Goal: Task Accomplishment & Management: Manage account settings

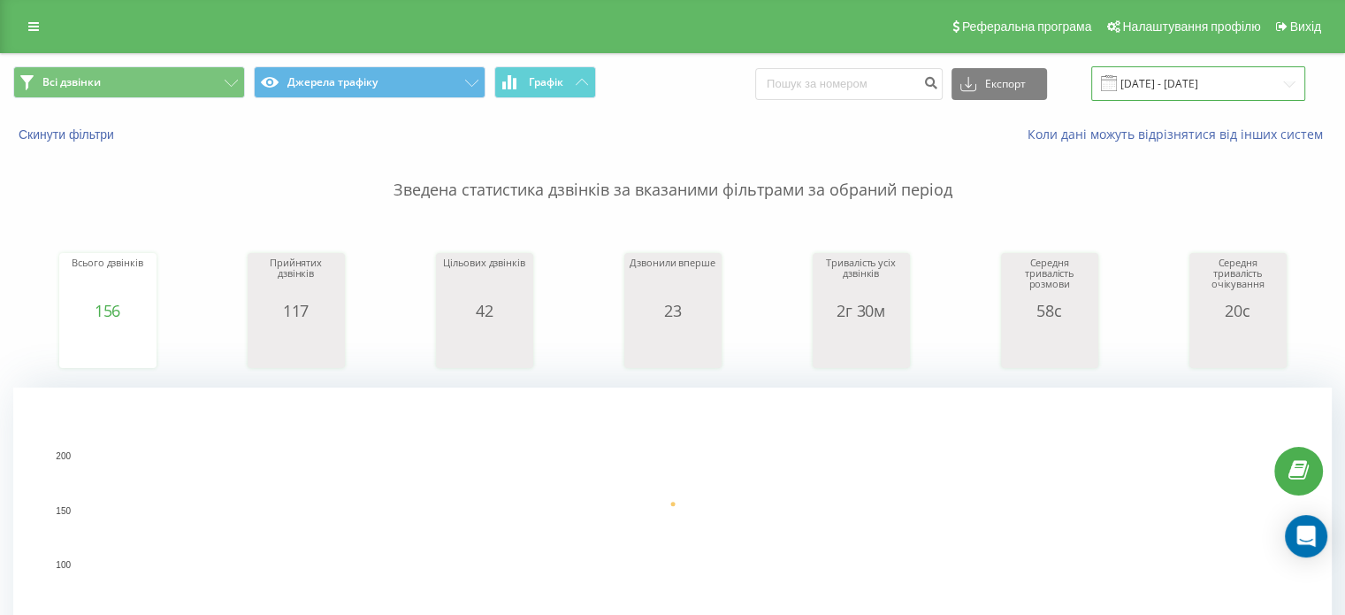
click at [1188, 81] on input "21.08.2025 - 21.08.2025" at bounding box center [1198, 83] width 214 height 34
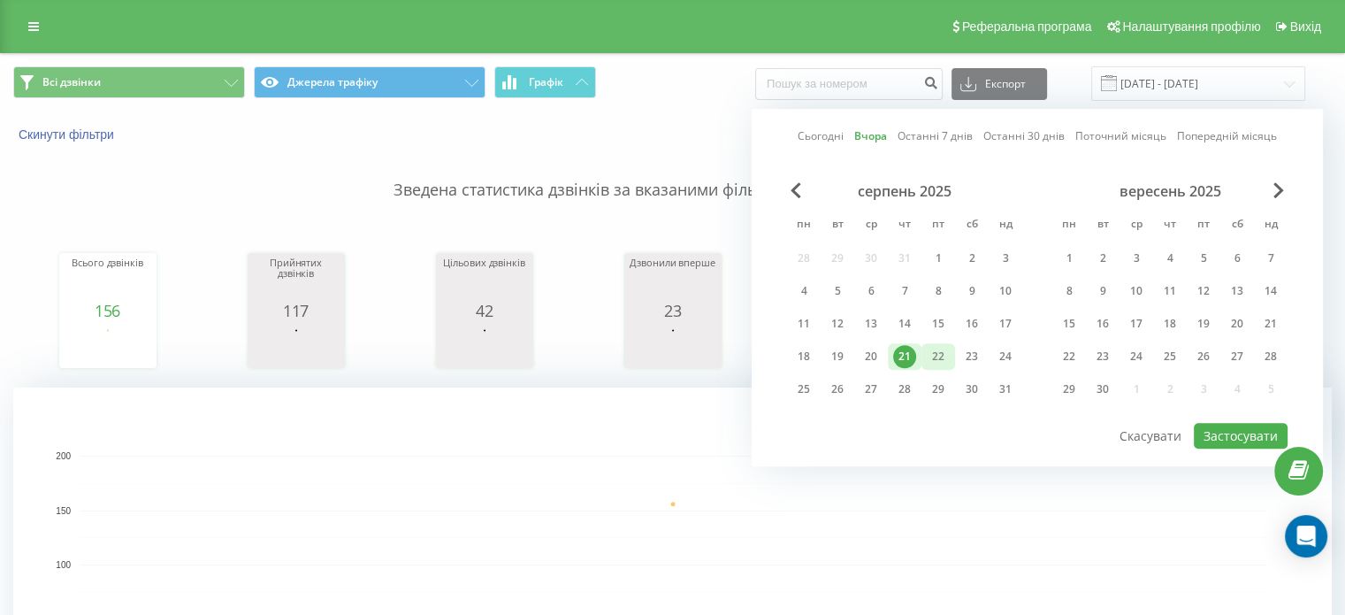
click at [942, 349] on div "22" at bounding box center [938, 356] width 23 height 23
click at [941, 354] on div "22" at bounding box center [938, 356] width 23 height 23
click at [1231, 424] on button "Застосувати" at bounding box center [1241, 436] width 94 height 26
type input "22.08.2025 - 22.08.2025"
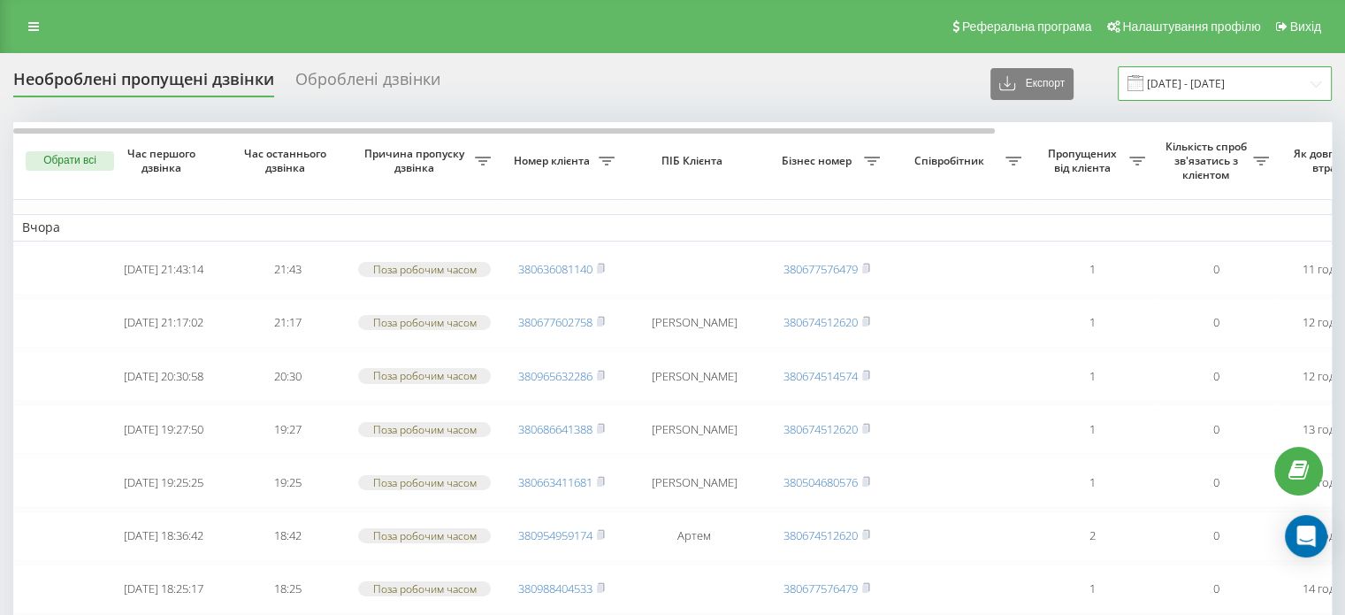
click at [1171, 85] on input "20.08.2025 - 21.08.2025" at bounding box center [1225, 83] width 214 height 34
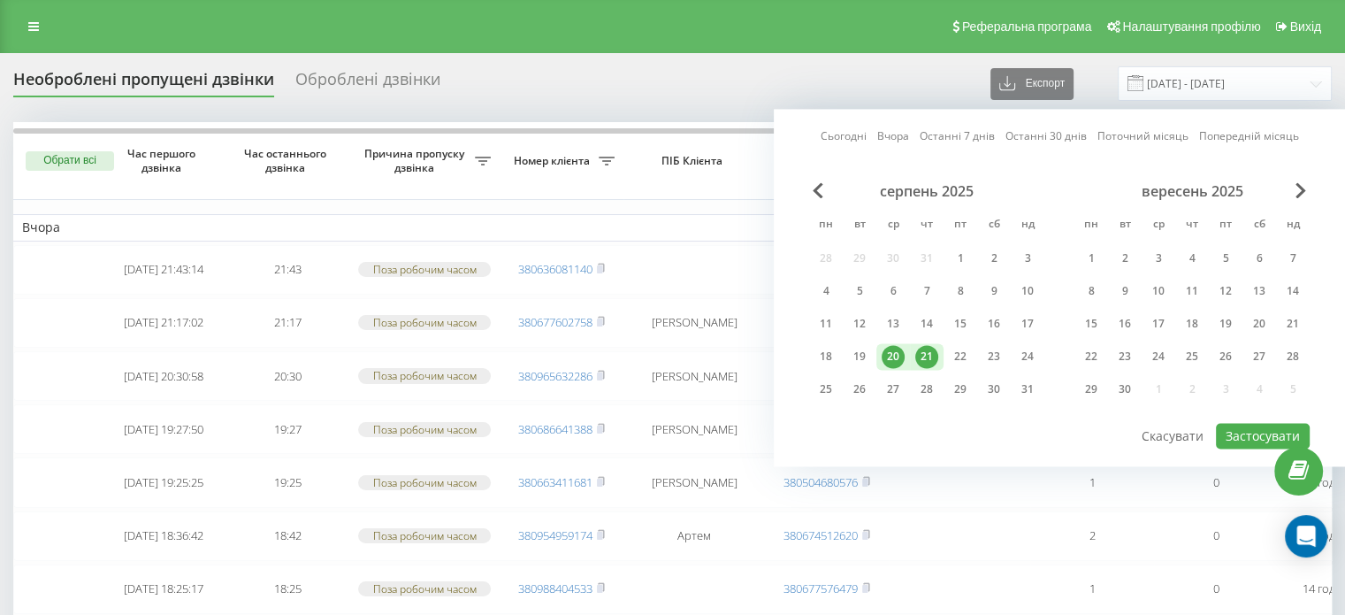
click at [929, 356] on div "21" at bounding box center [926, 356] width 23 height 23
click at [953, 353] on div "22" at bounding box center [960, 356] width 23 height 23
click at [1253, 437] on button "Застосувати" at bounding box center [1263, 436] width 94 height 26
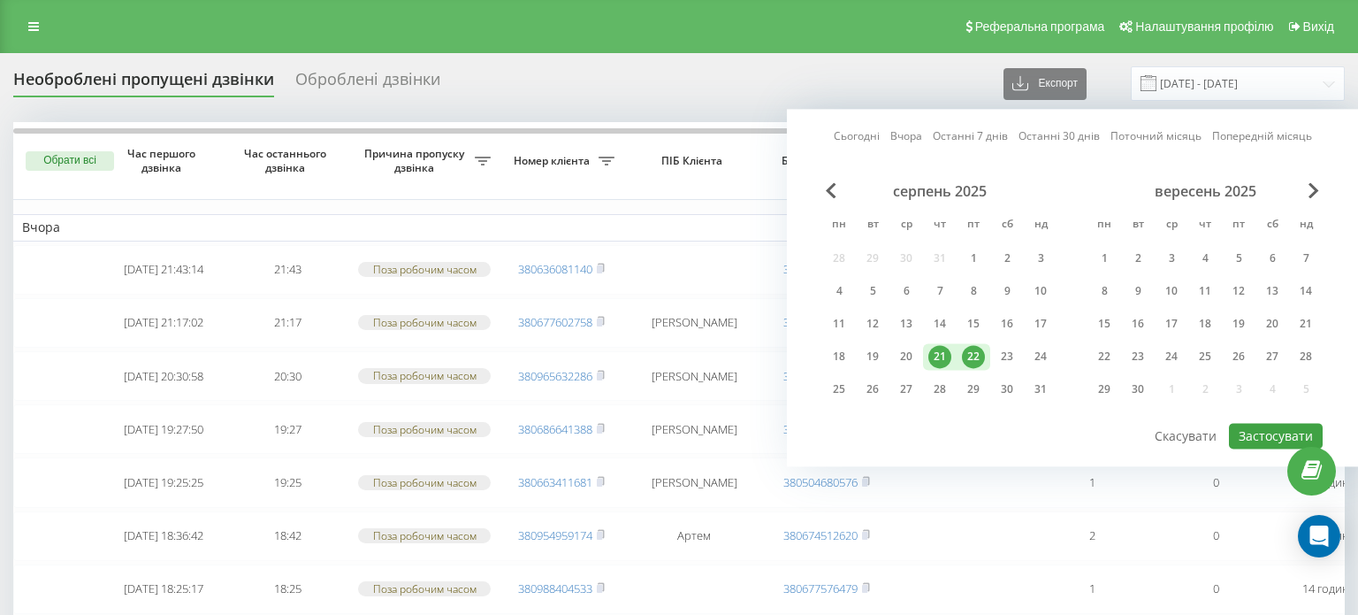
type input "[DATE] - [DATE]"
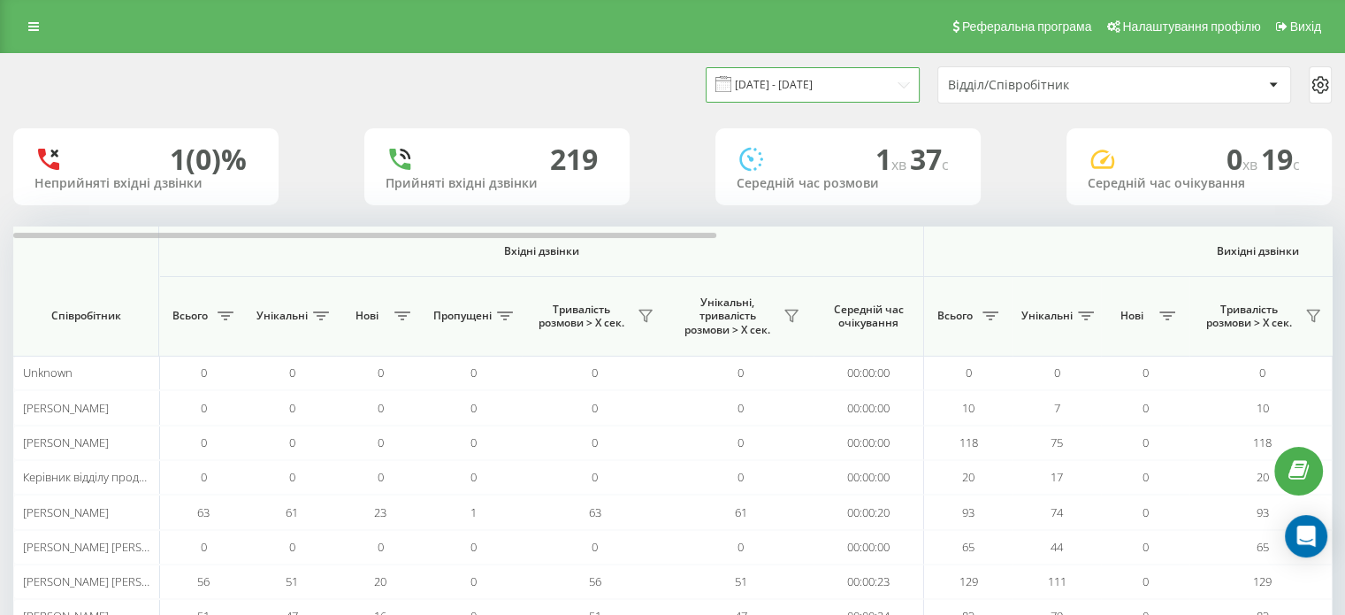
click at [854, 84] on input "21.08.2025 - 21.08.2025" at bounding box center [813, 84] width 214 height 34
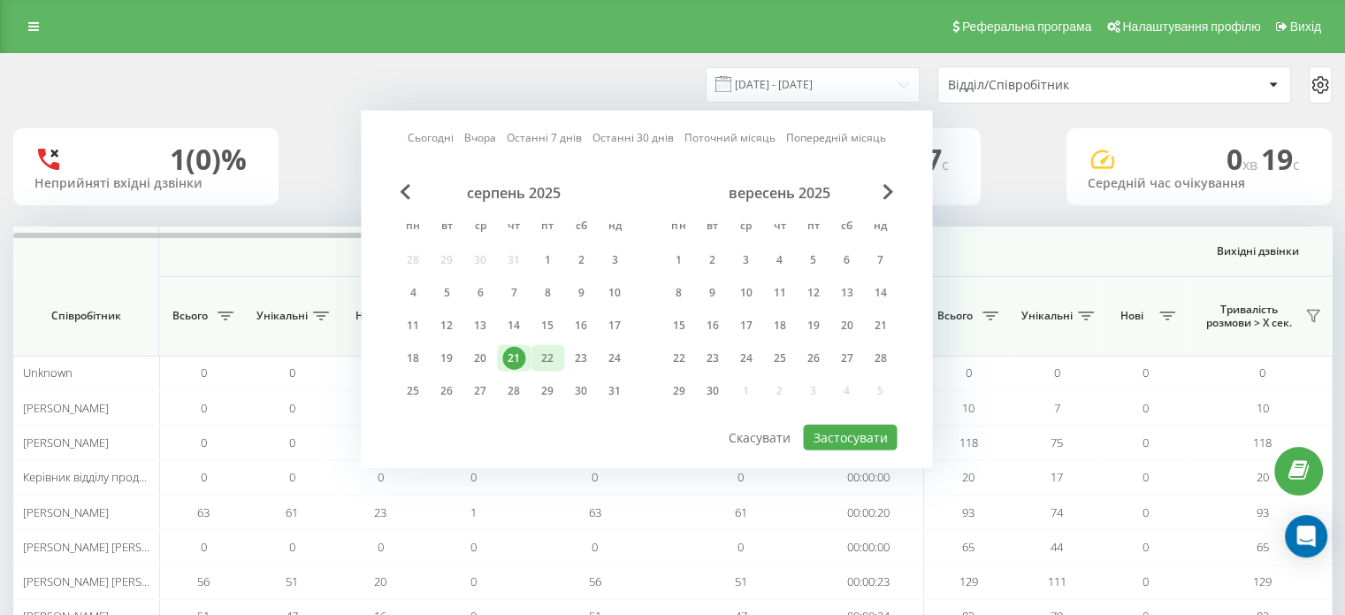
click at [549, 355] on div "22" at bounding box center [547, 358] width 23 height 23
click at [854, 436] on button "Застосувати" at bounding box center [850, 437] width 94 height 26
type input "[DATE] - [DATE]"
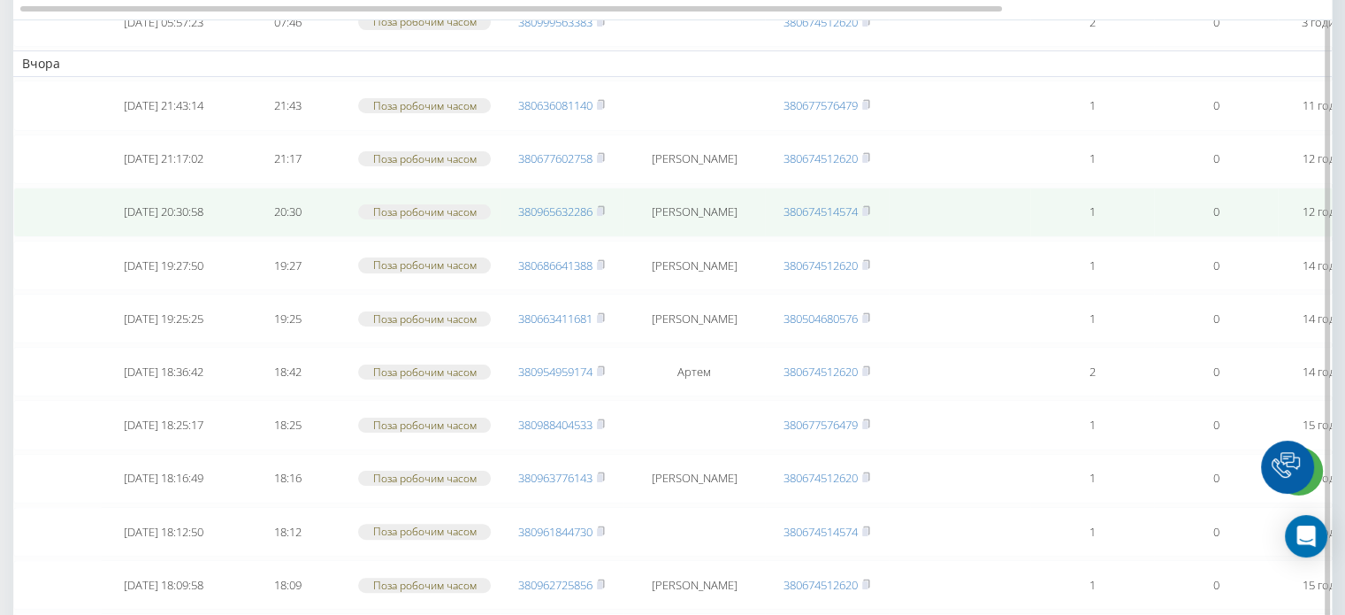
scroll to position [265, 0]
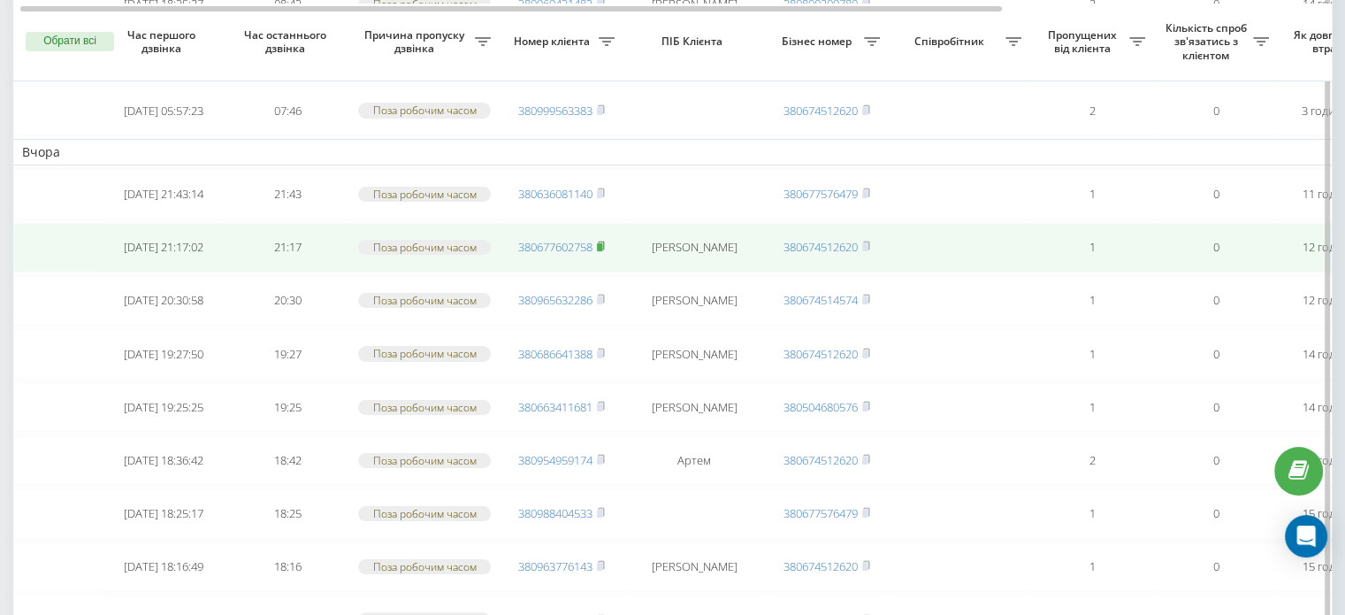
click at [600, 244] on rect at bounding box center [599, 247] width 5 height 8
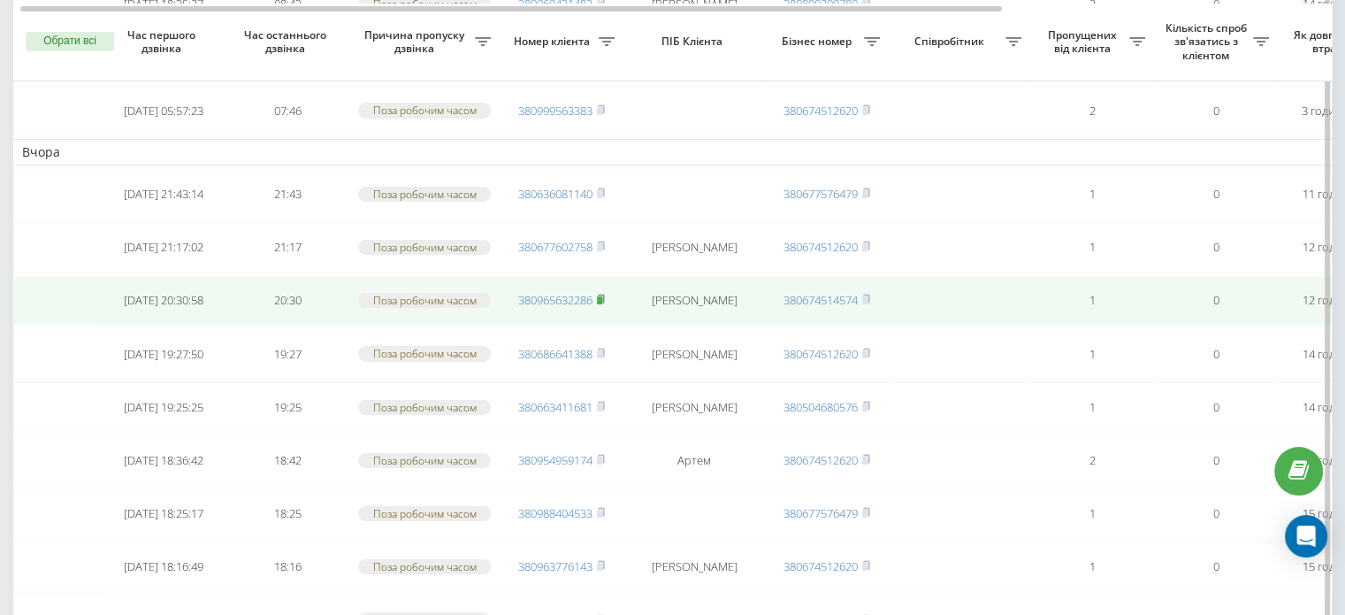
click at [600, 296] on rect at bounding box center [599, 300] width 5 height 8
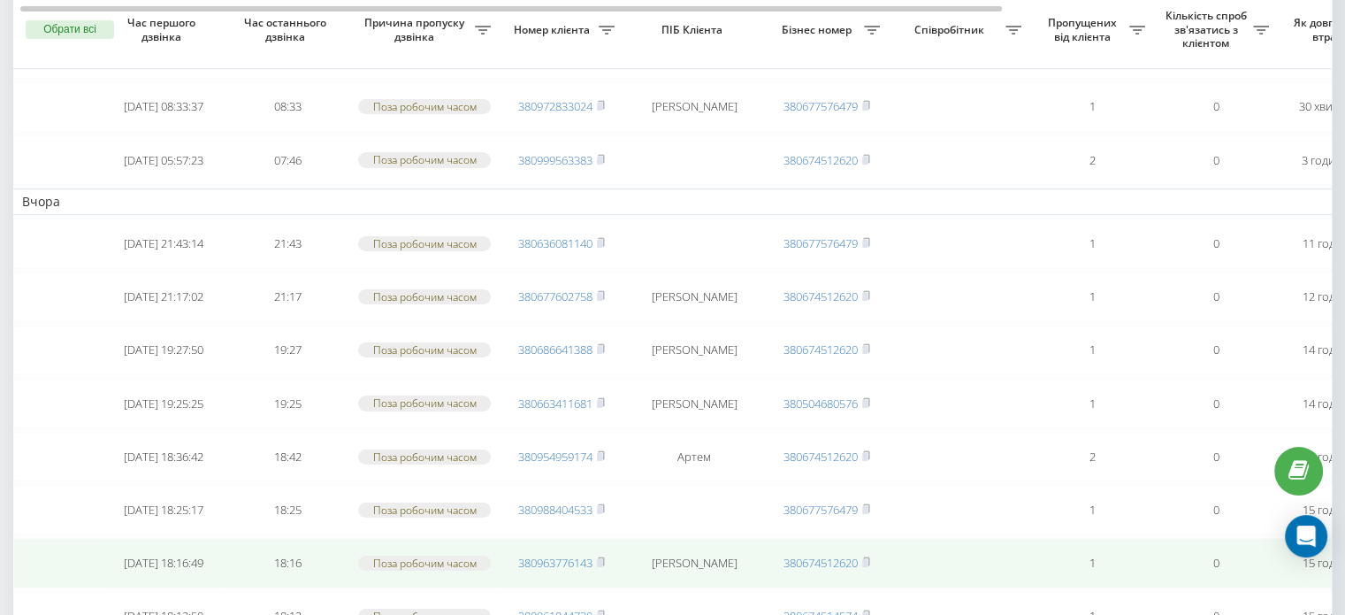
scroll to position [127, 0]
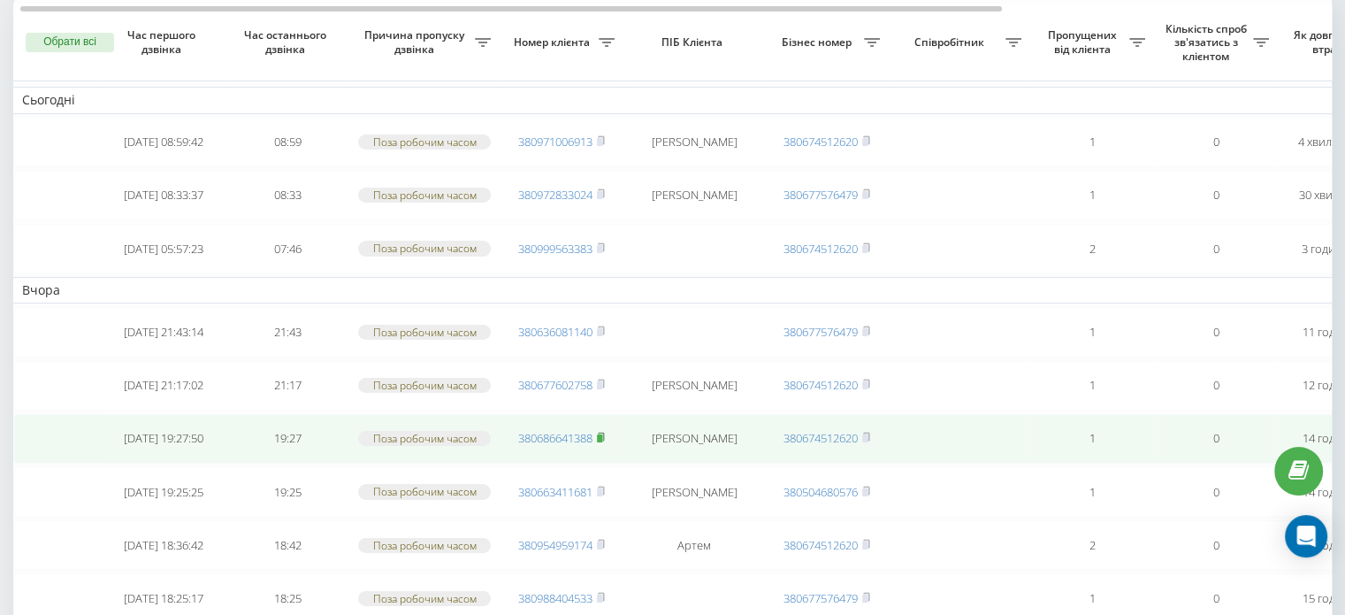
click at [602, 434] on rect at bounding box center [599, 438] width 5 height 8
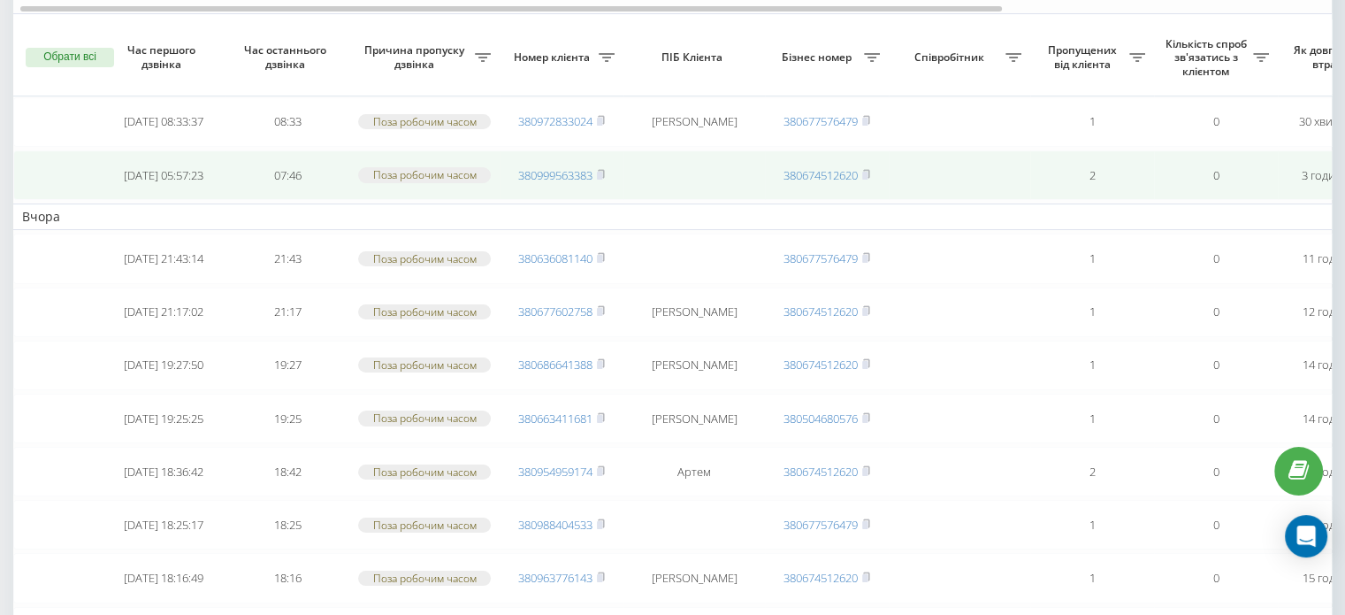
scroll to position [216, 0]
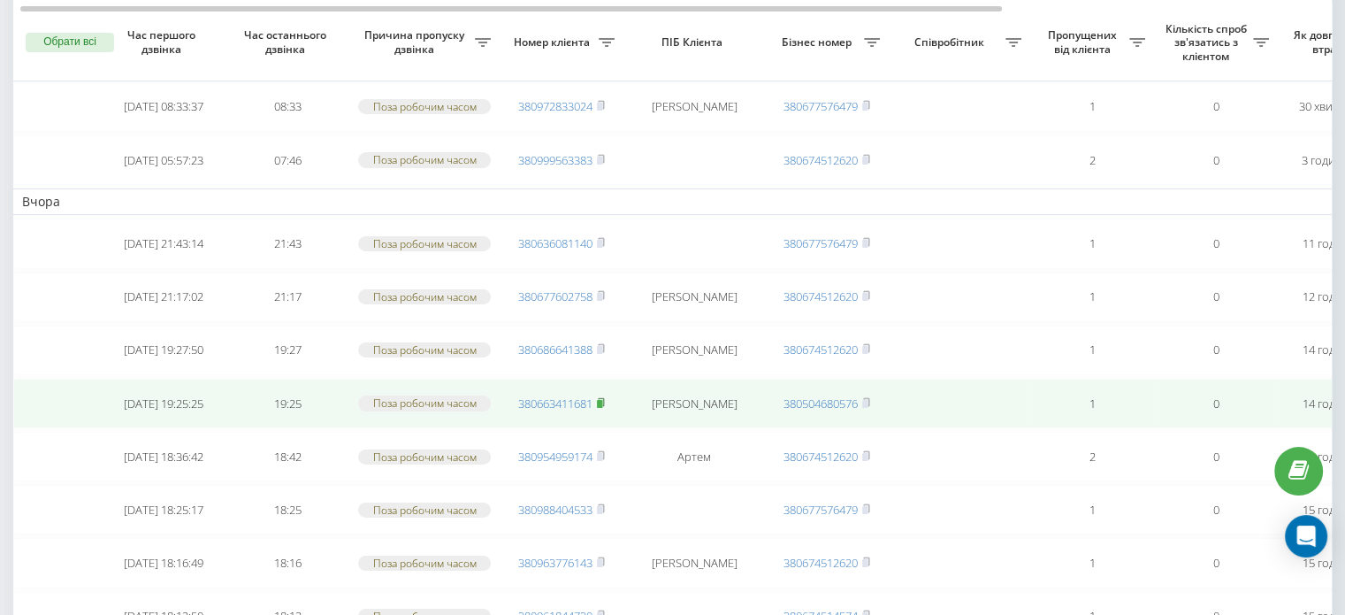
click at [601, 400] on rect at bounding box center [599, 404] width 5 height 8
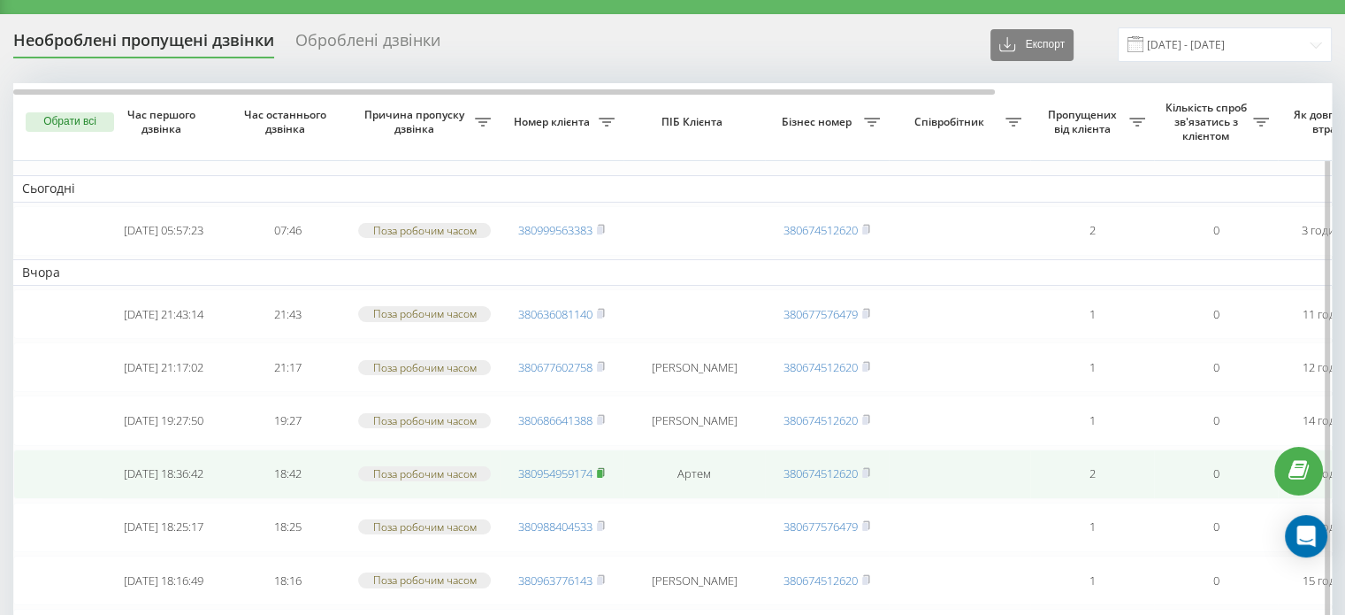
click at [602, 470] on rect at bounding box center [599, 474] width 5 height 8
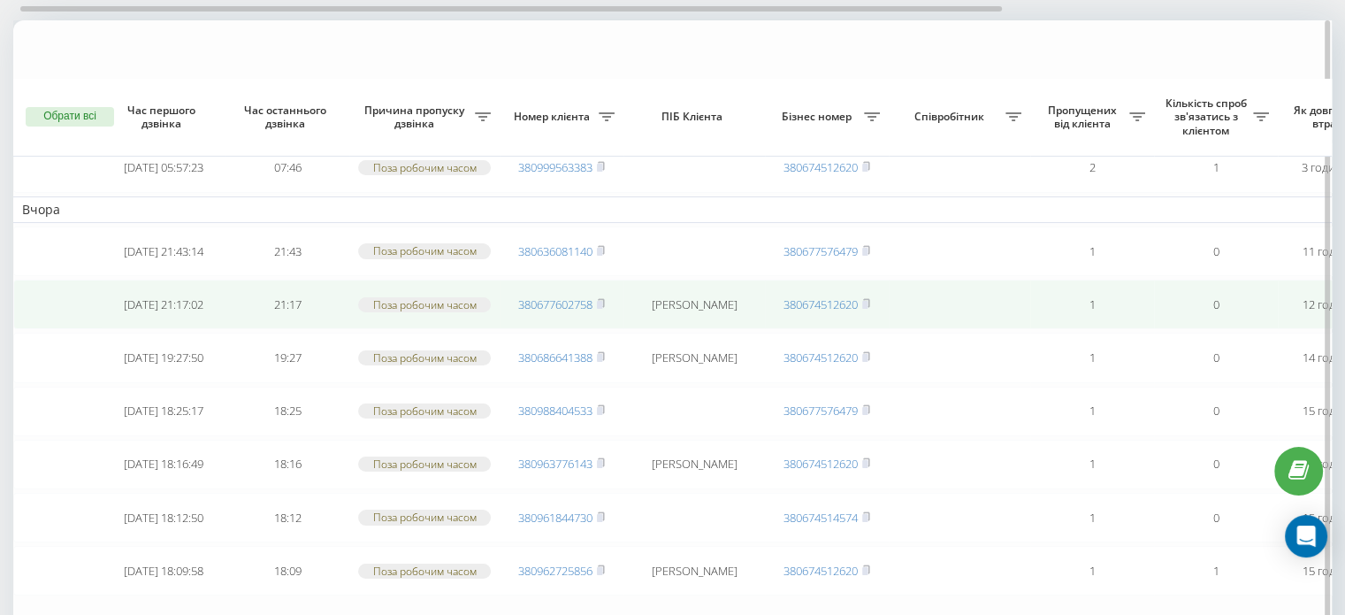
scroll to position [177, 0]
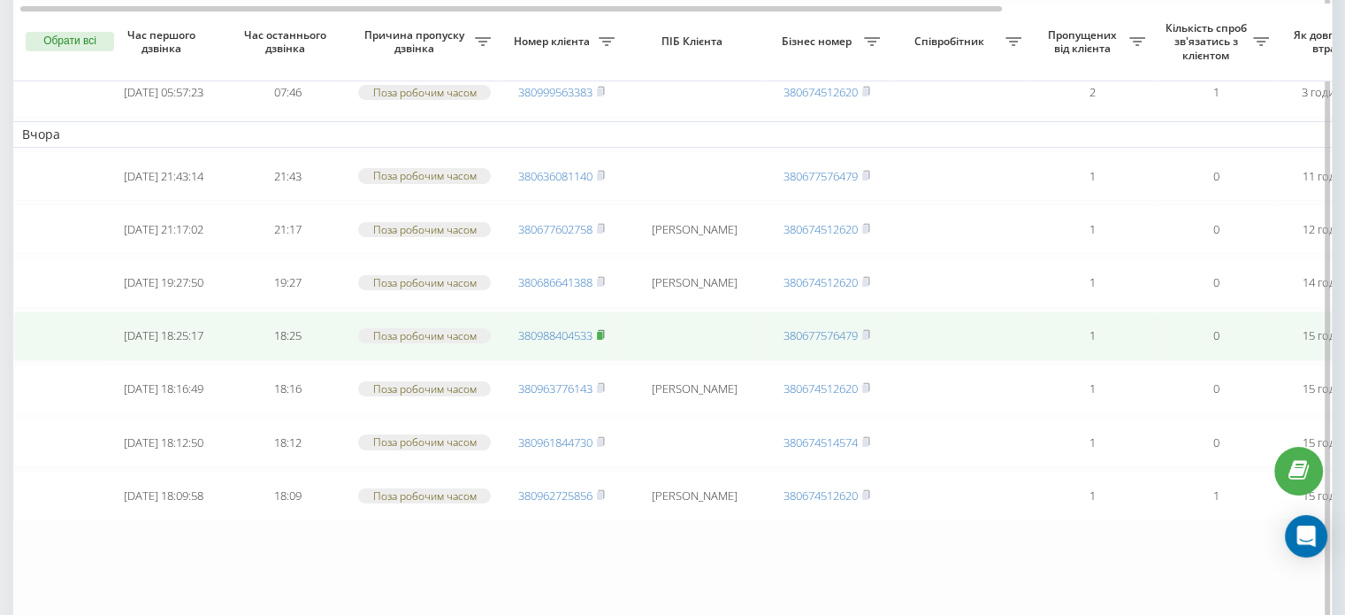
click at [601, 334] on rect at bounding box center [599, 336] width 5 height 8
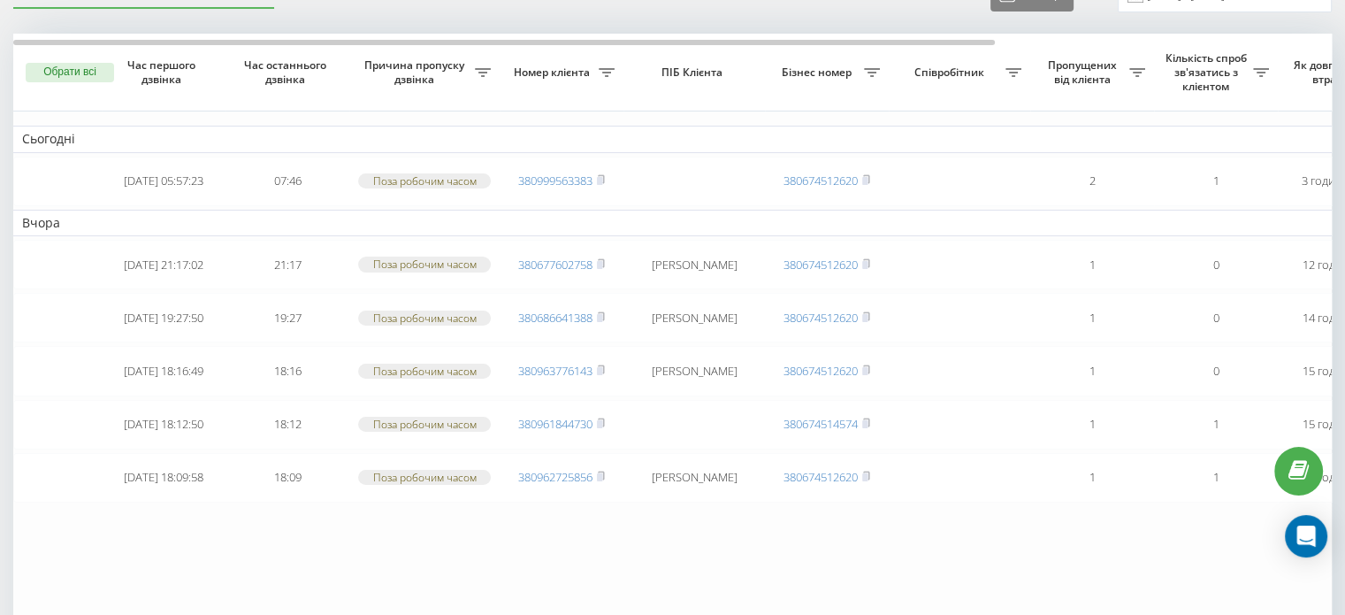
scroll to position [177, 0]
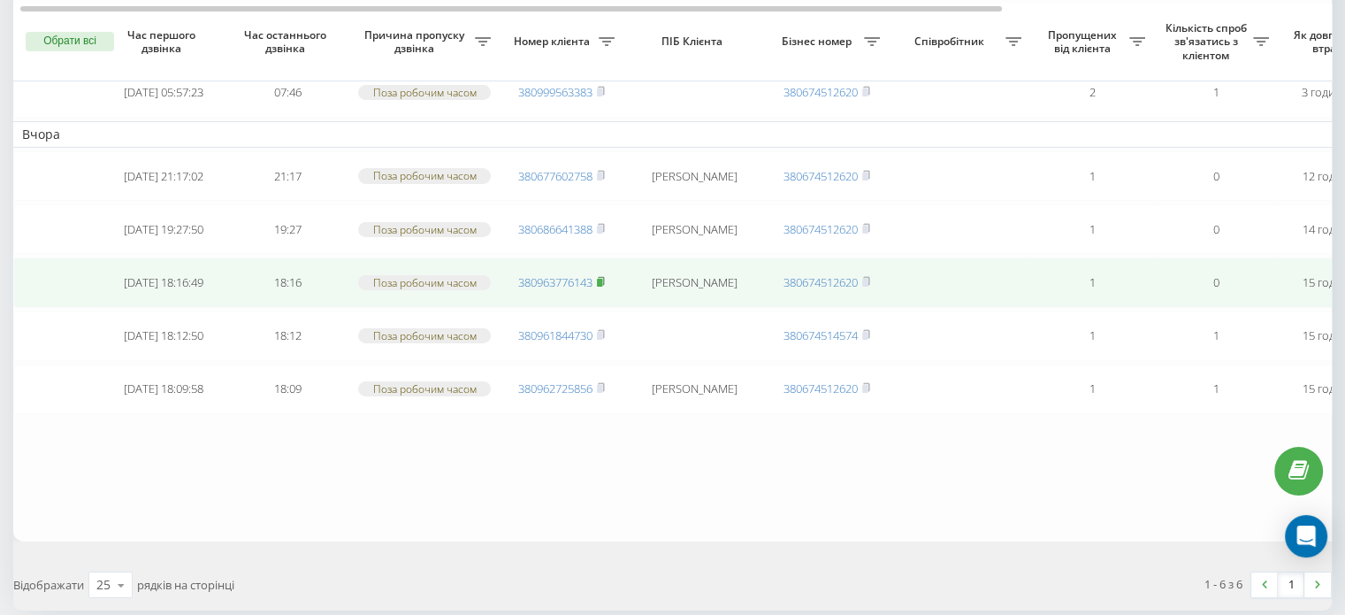
click at [602, 279] on rect at bounding box center [599, 283] width 5 height 8
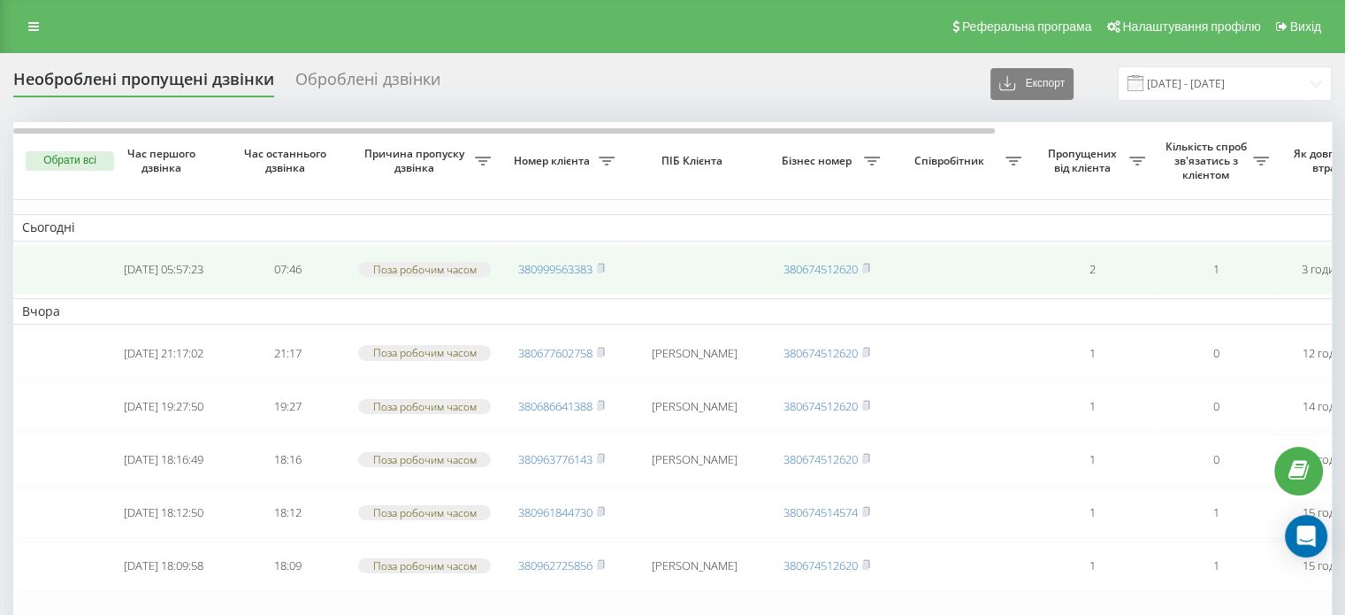
scroll to position [0, 0]
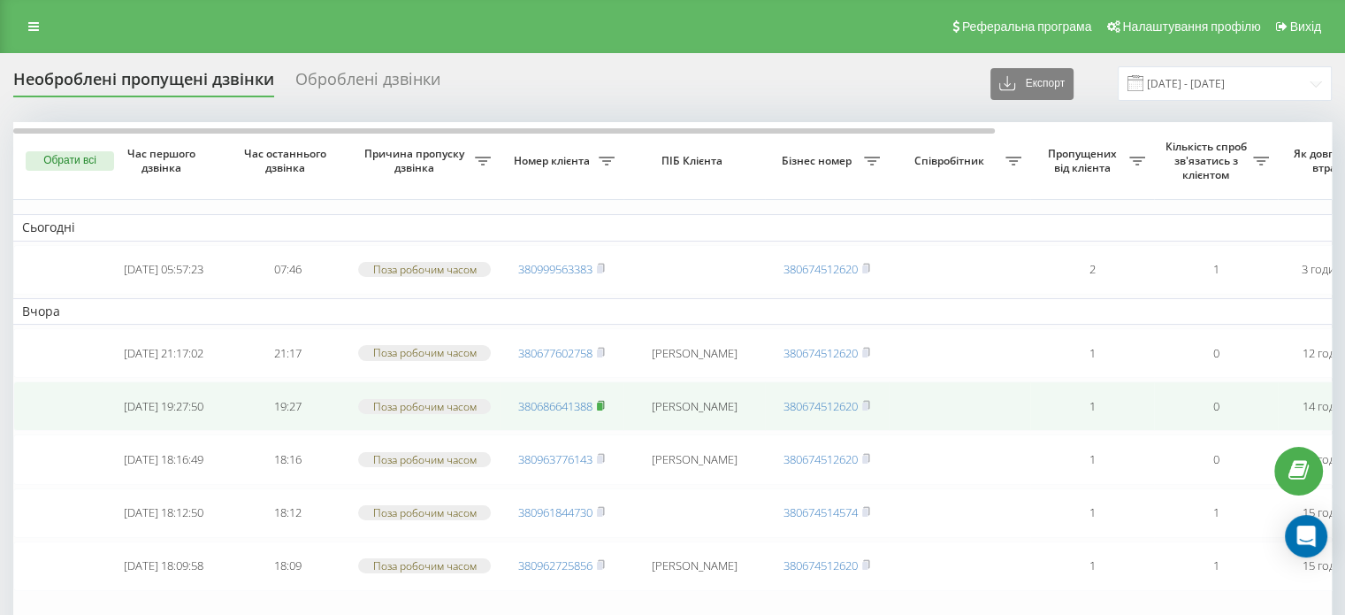
click at [601, 402] on rect at bounding box center [599, 406] width 5 height 8
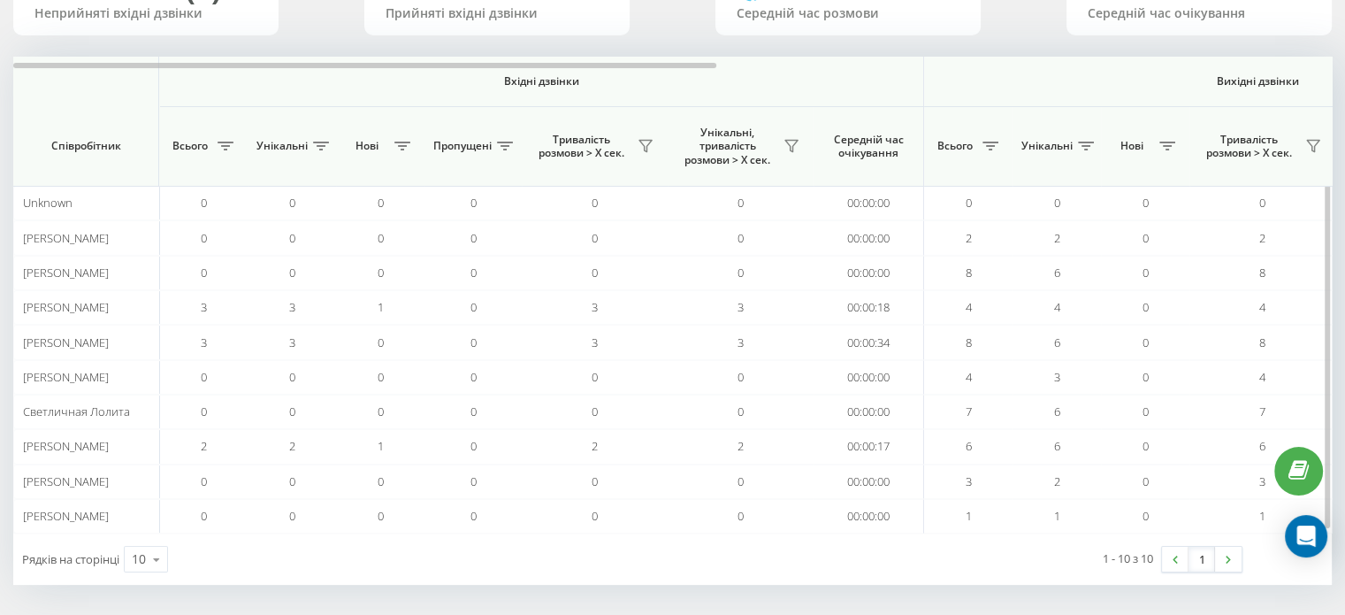
scroll to position [171, 0]
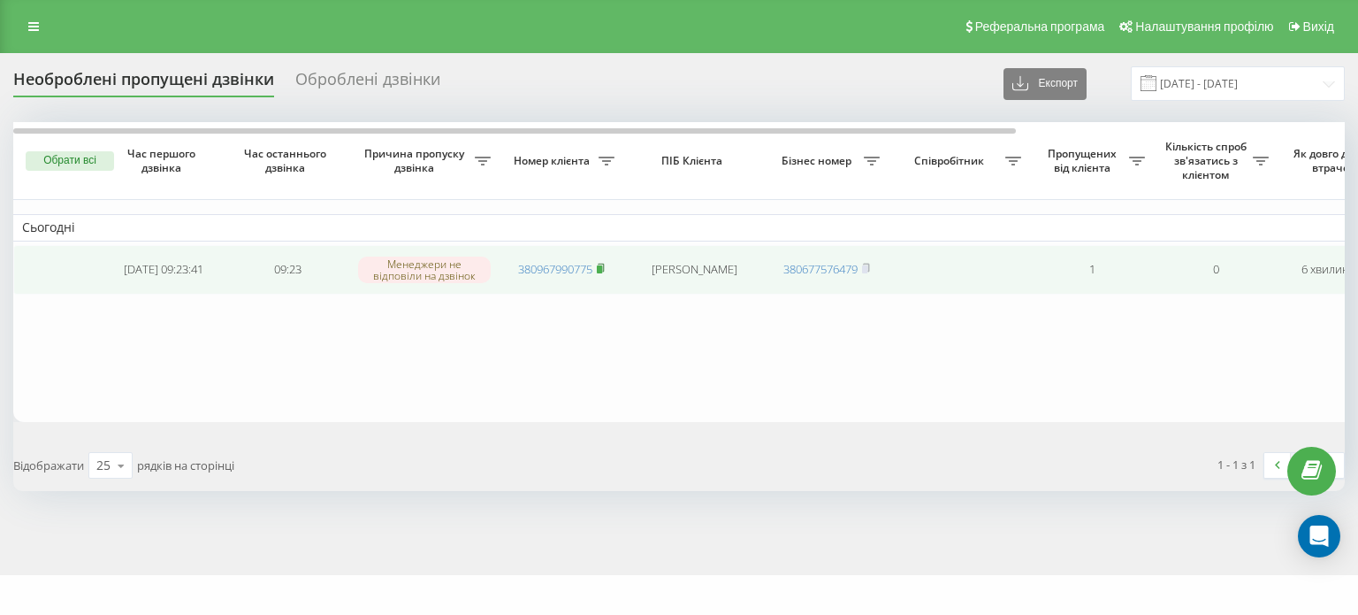
click at [601, 269] on rect at bounding box center [599, 269] width 5 height 8
click at [602, 268] on rect at bounding box center [599, 269] width 5 height 8
click at [600, 271] on rect at bounding box center [599, 269] width 5 height 8
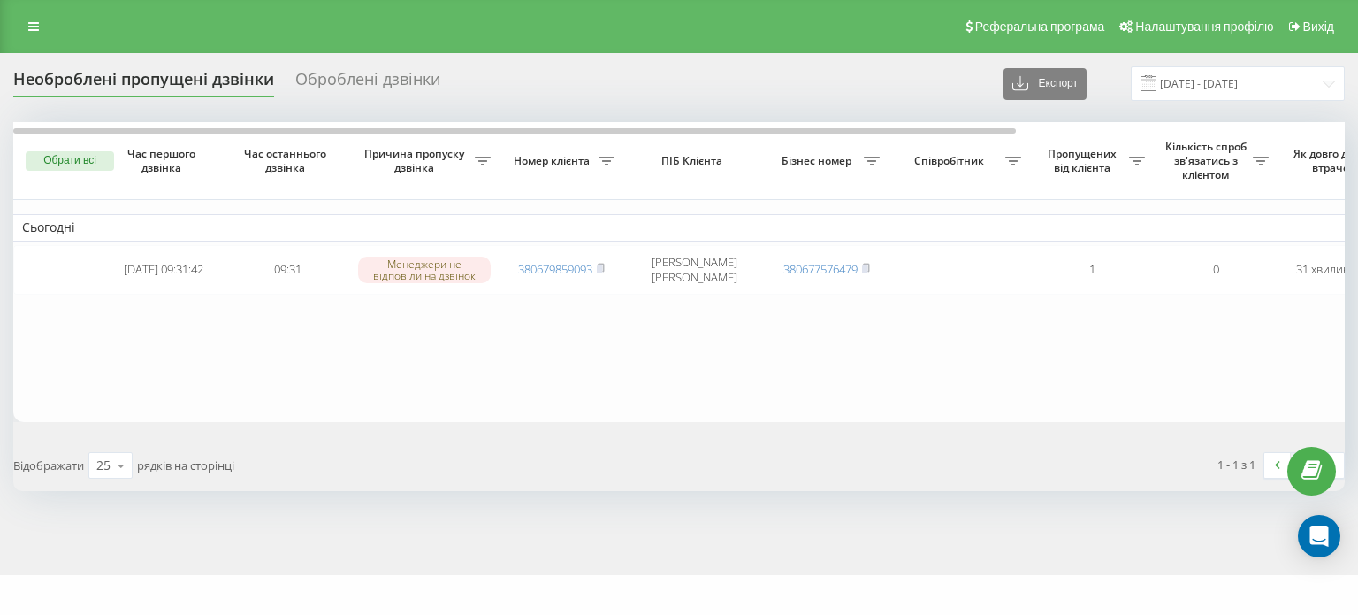
click at [76, 159] on button "Обрати всі" at bounding box center [70, 160] width 88 height 19
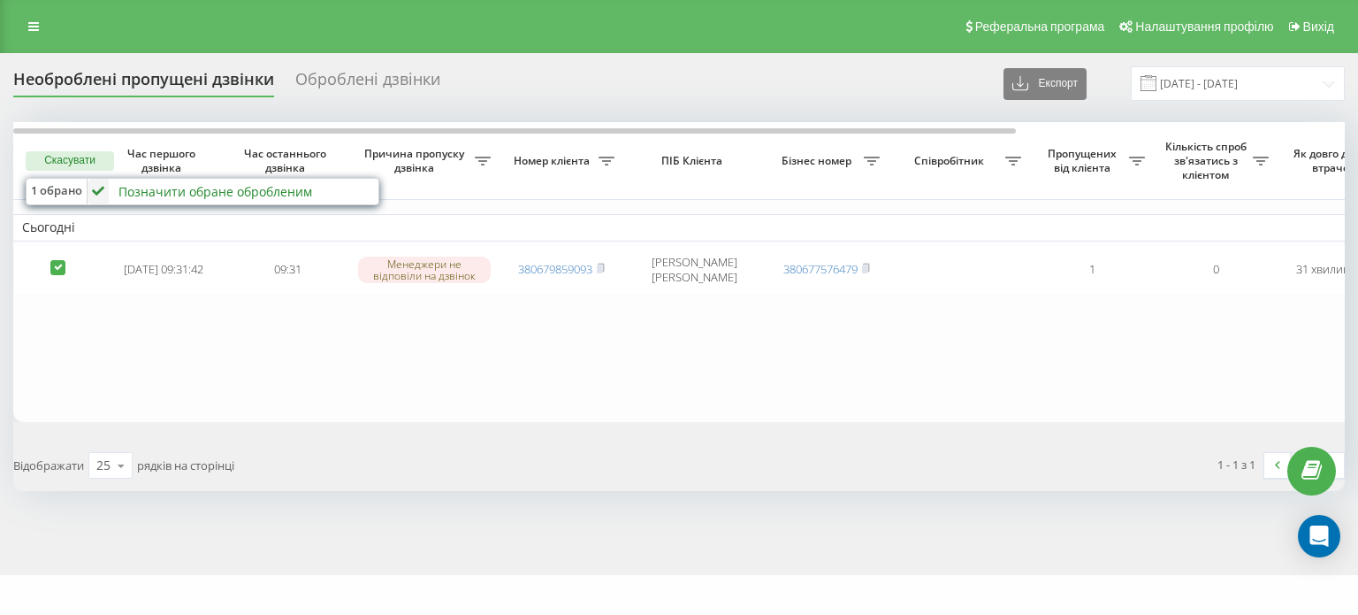
click at [110, 194] on div "Позначити обране обробленим Не вдалося зв'язатися Зв'язався з клієнтом за допом…" at bounding box center [232, 192] width 288 height 26
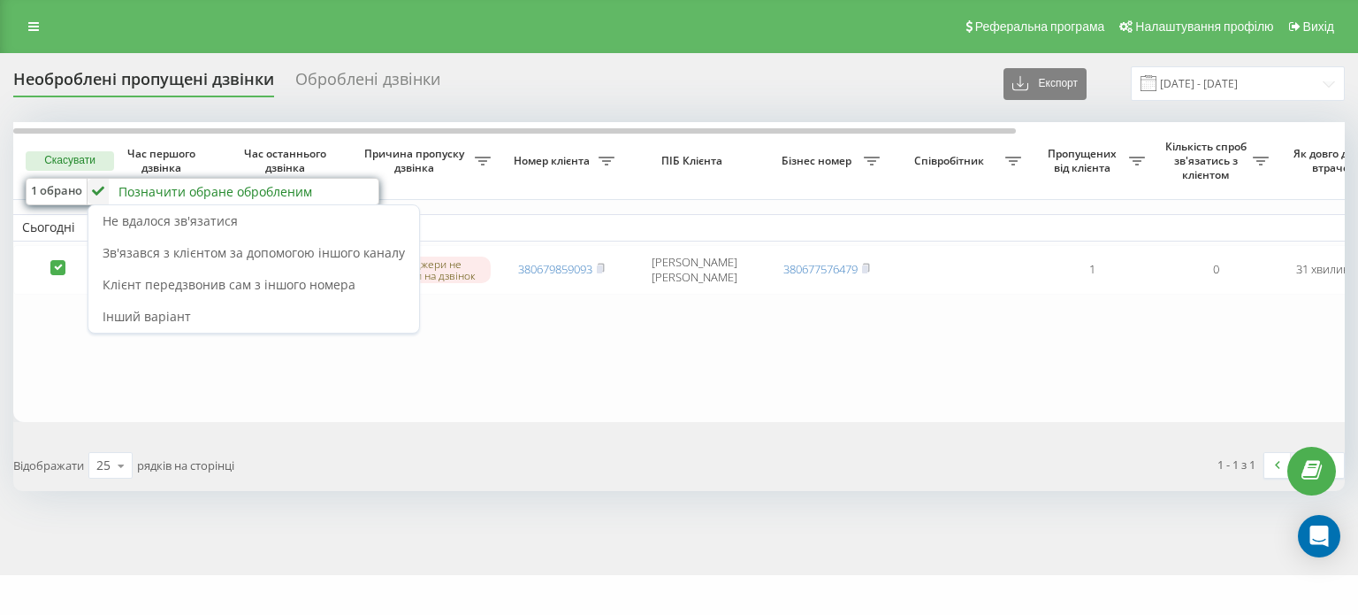
click at [154, 244] on span "Зв'язався з клієнтом за допомогою іншого каналу" at bounding box center [254, 252] width 302 height 17
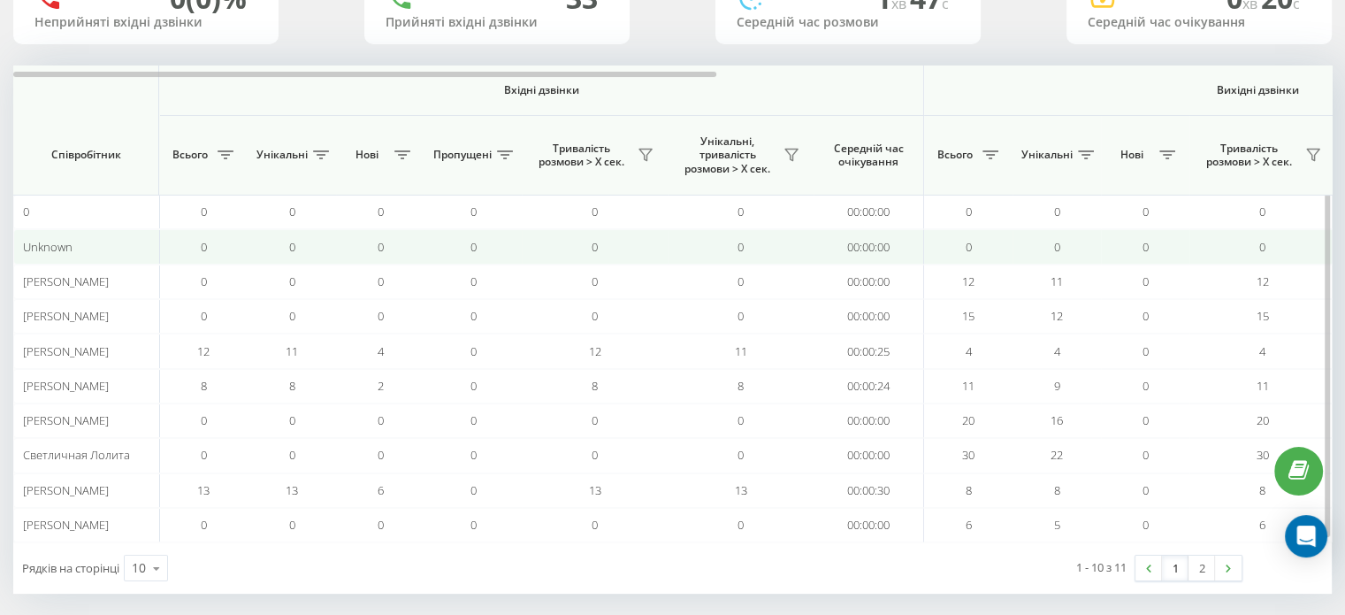
scroll to position [171, 0]
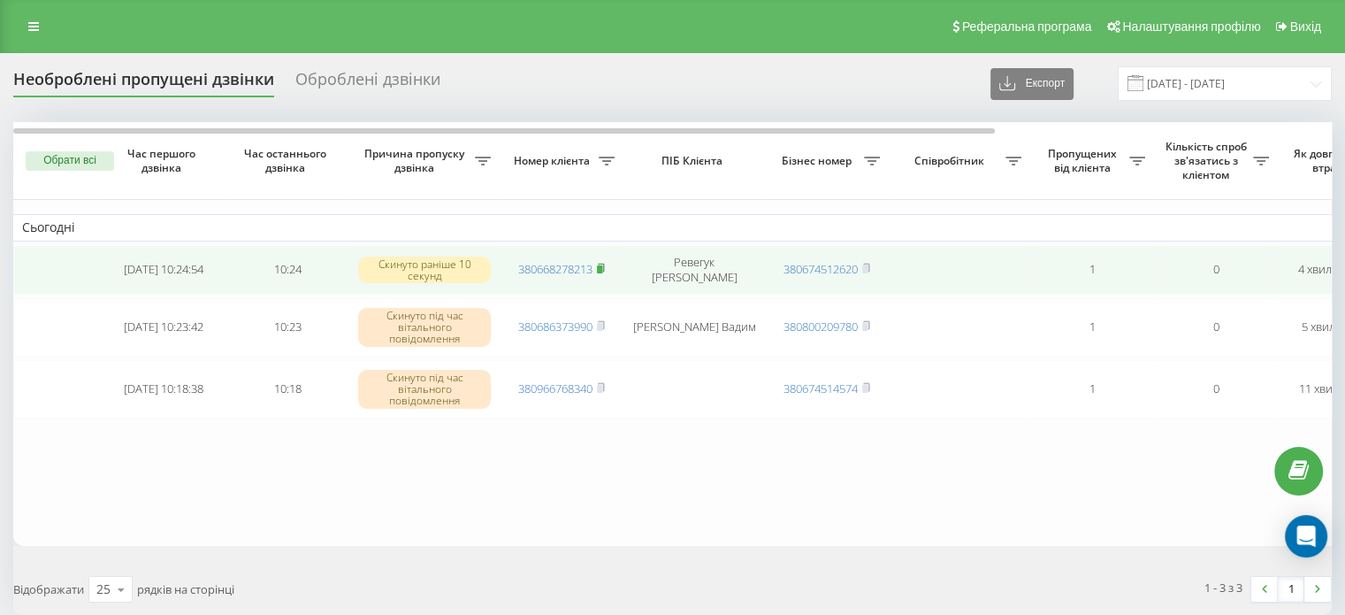
click at [602, 268] on rect at bounding box center [599, 269] width 5 height 8
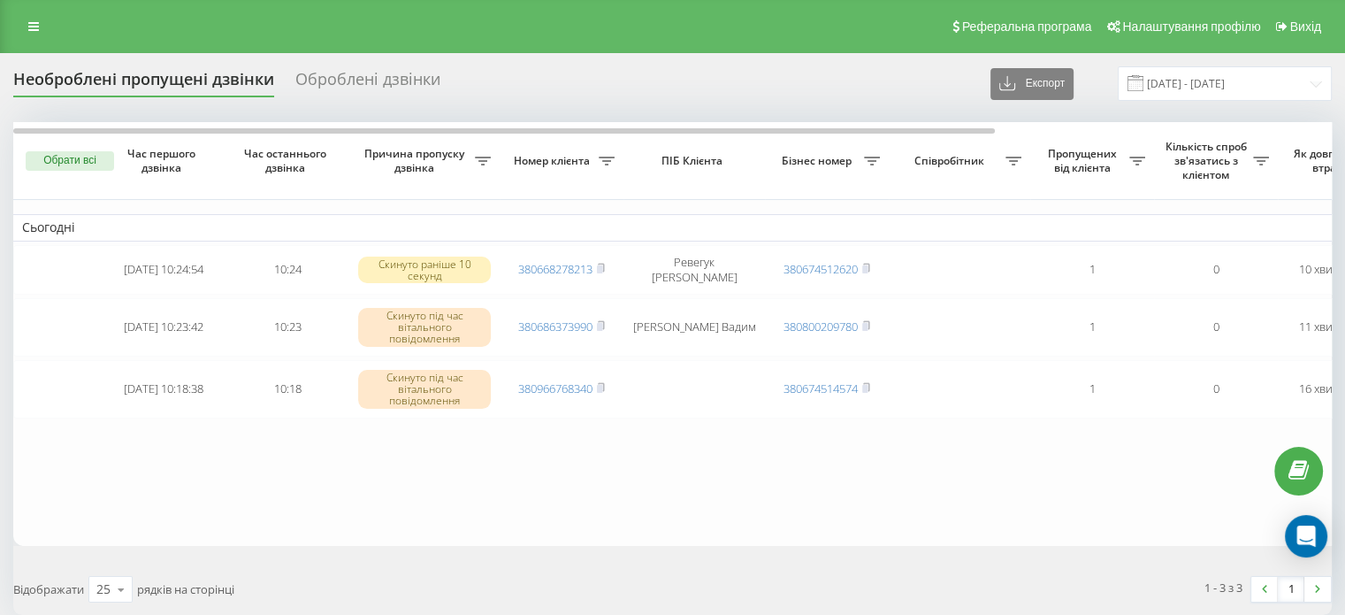
click at [70, 164] on button "Обрати всі" at bounding box center [70, 160] width 88 height 19
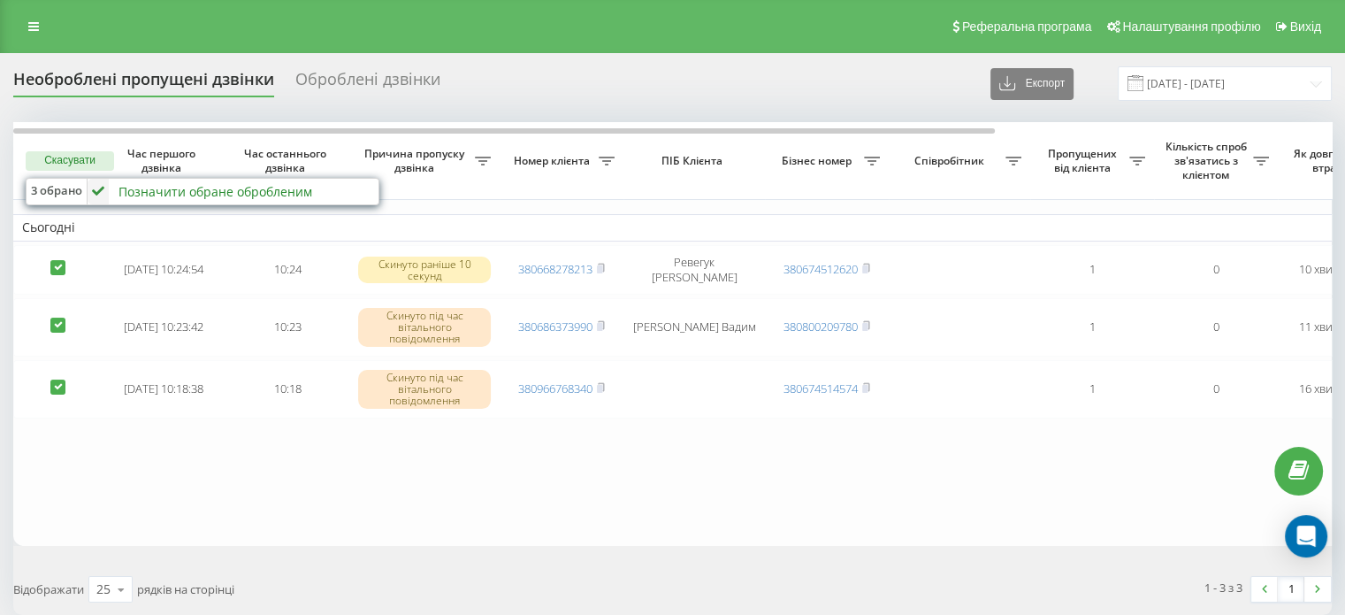
click at [149, 195] on div "Позначити обране обробленим" at bounding box center [215, 191] width 194 height 17
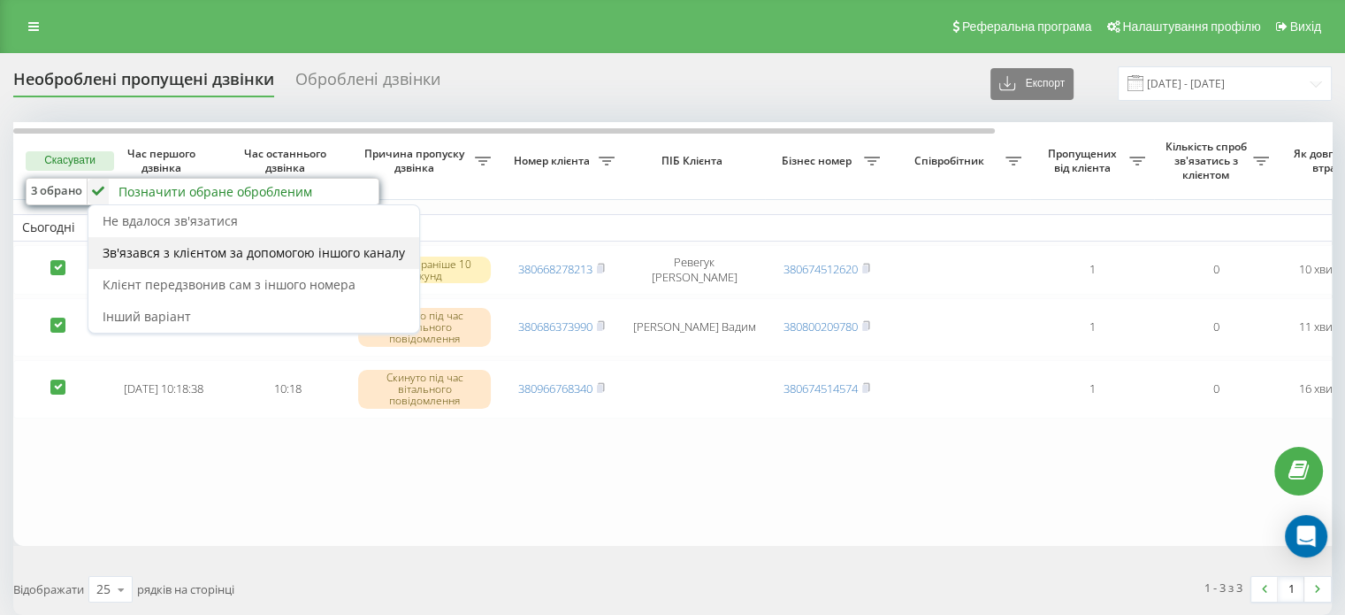
click at [172, 247] on span "Зв'язався з клієнтом за допомогою іншого каналу" at bounding box center [254, 252] width 302 height 17
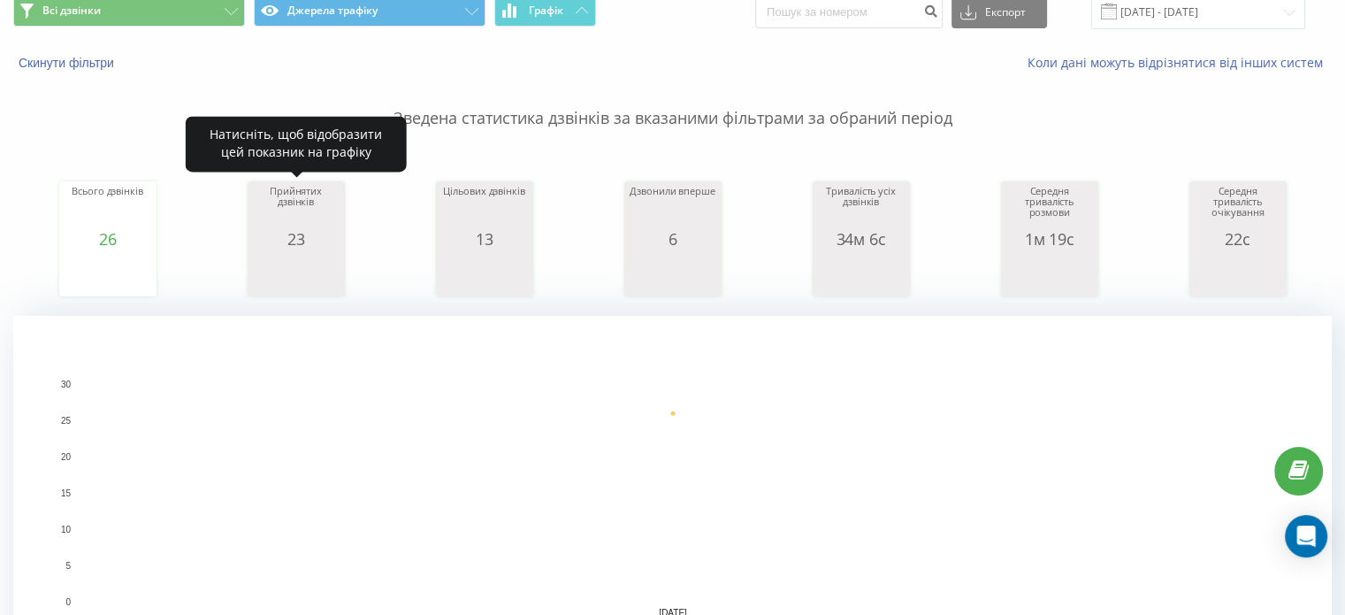
scroll to position [88, 0]
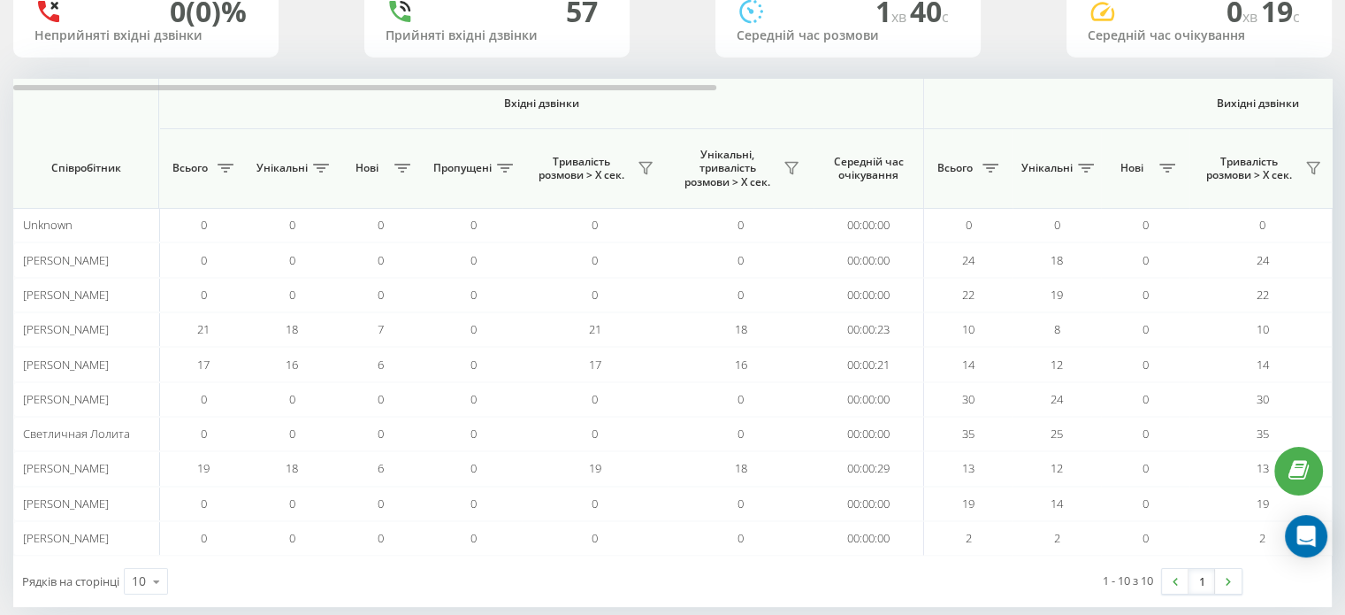
scroll to position [82, 0]
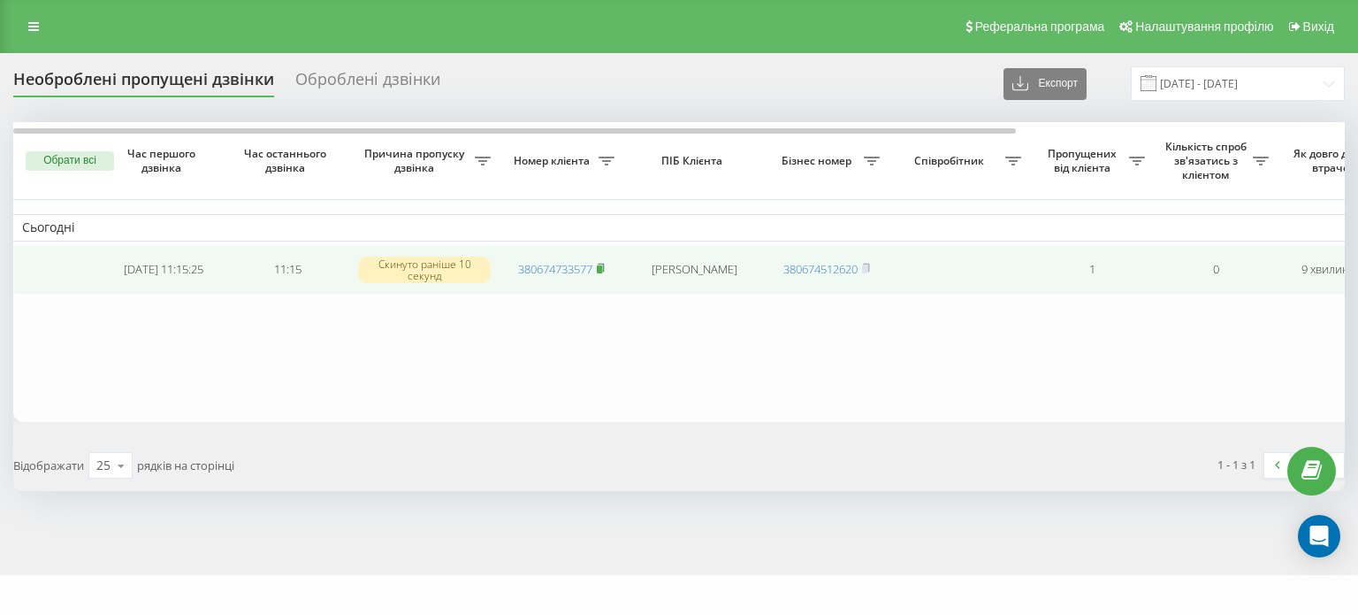
click at [602, 271] on rect at bounding box center [599, 269] width 5 height 8
click at [601, 265] on rect at bounding box center [599, 269] width 5 height 8
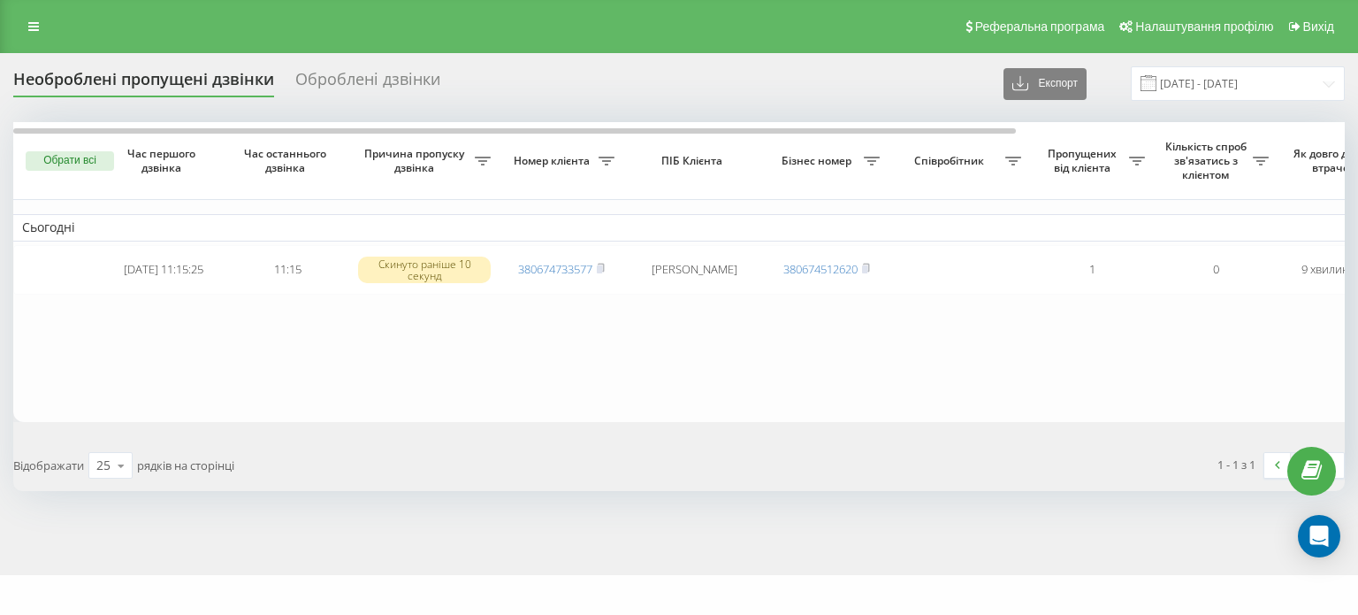
click at [99, 151] on button "Обрати всі" at bounding box center [70, 160] width 88 height 19
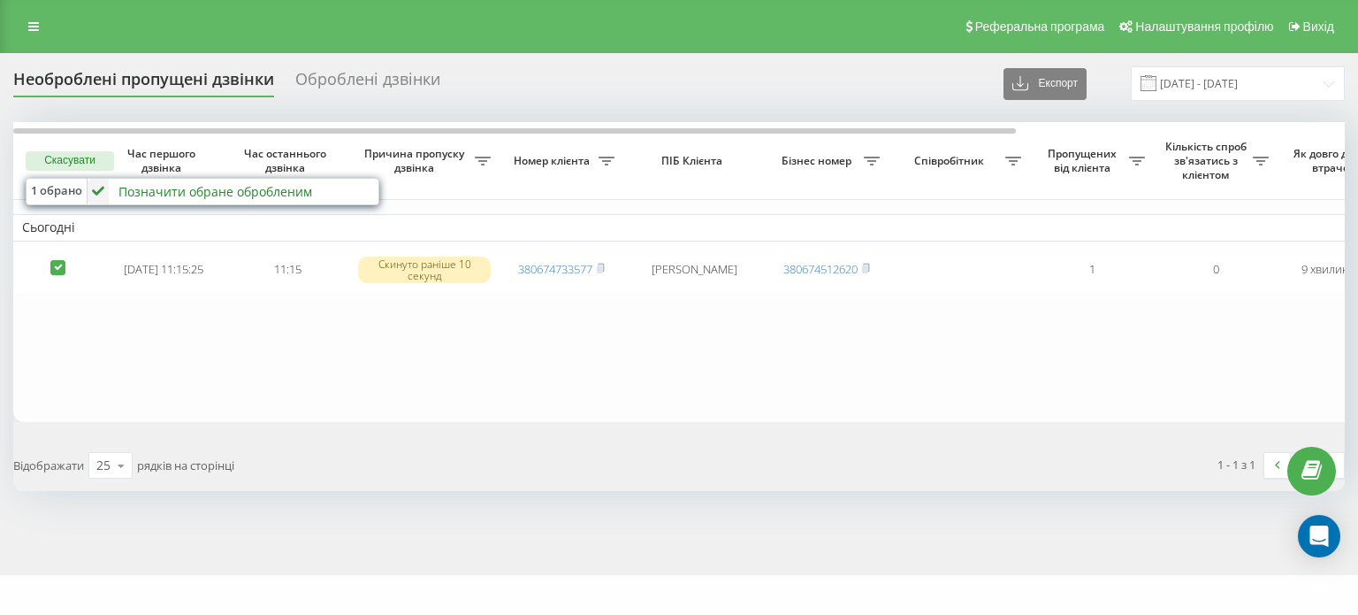
click at [121, 189] on div "Позначити обране обробленим" at bounding box center [215, 191] width 194 height 17
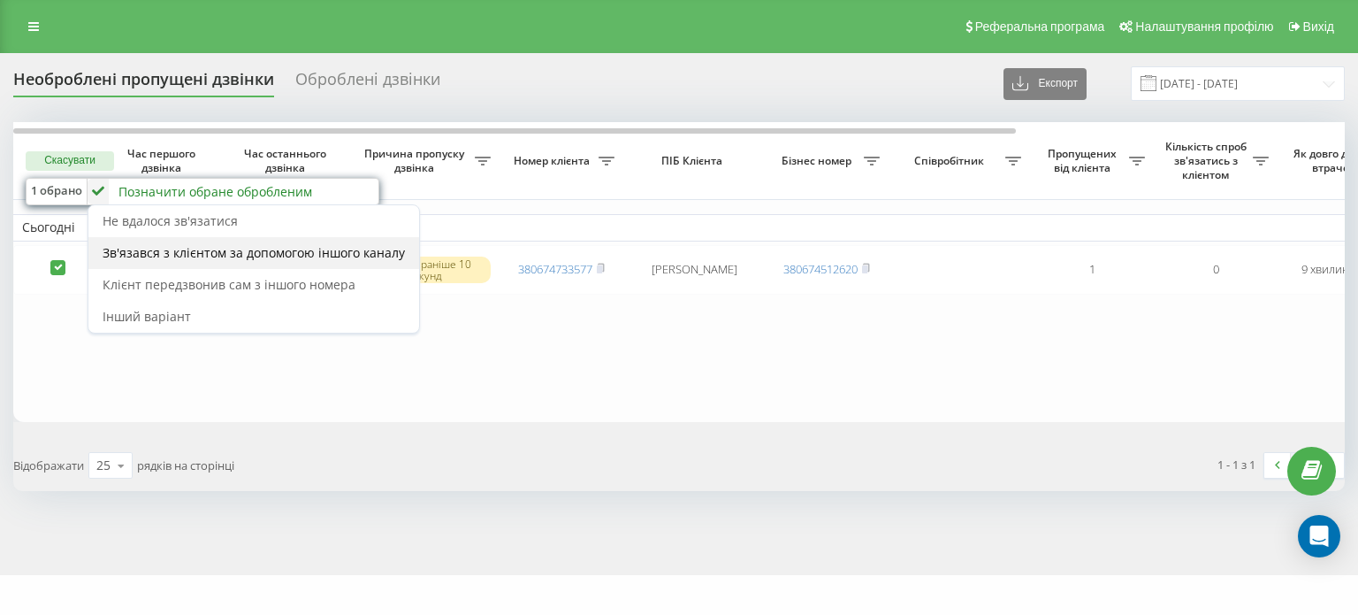
click at [146, 248] on span "Зв'язався з клієнтом за допомогою іншого каналу" at bounding box center [254, 252] width 302 height 17
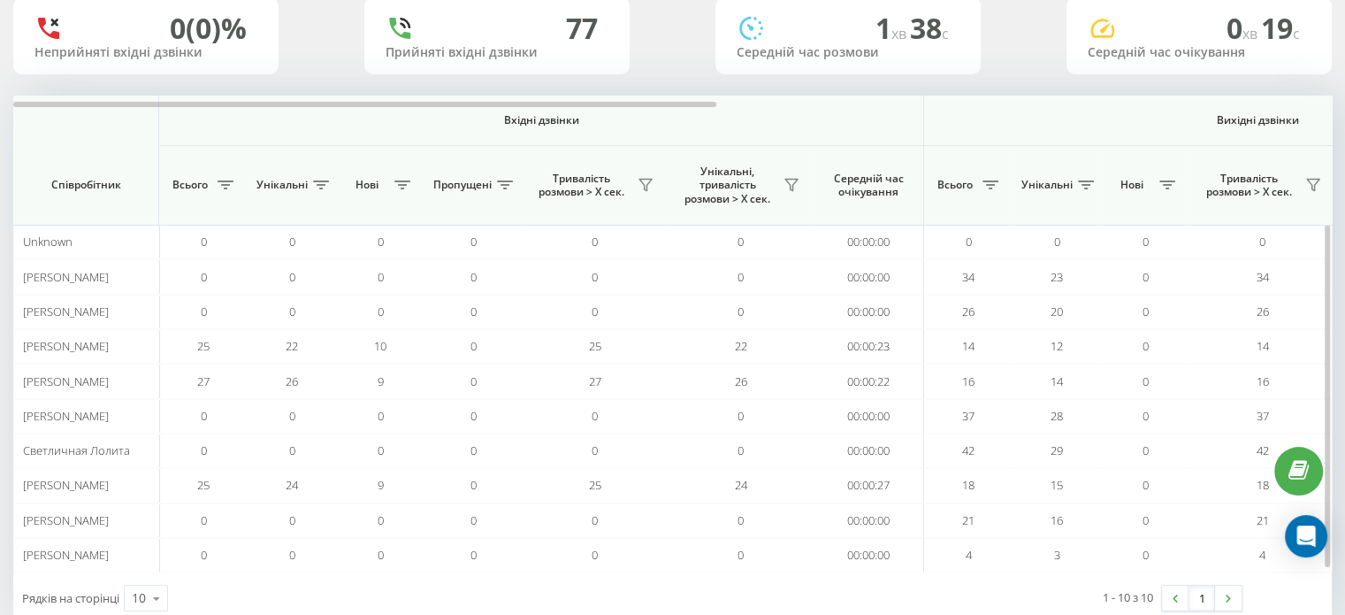
scroll to position [171, 0]
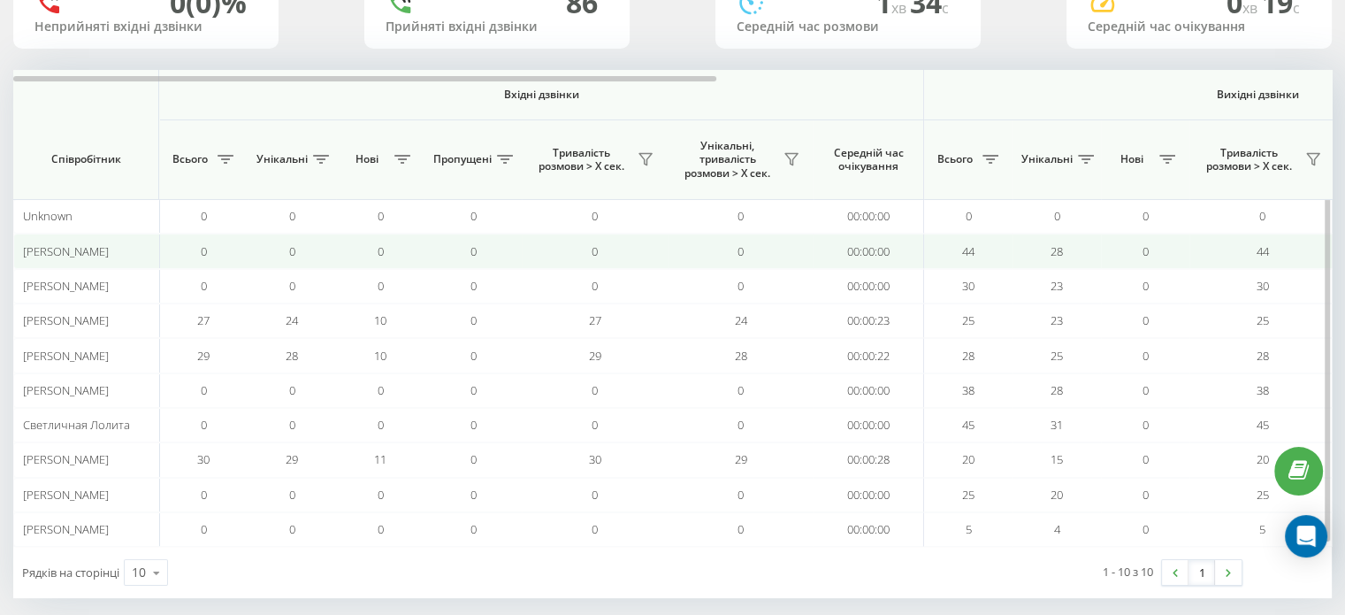
scroll to position [171, 0]
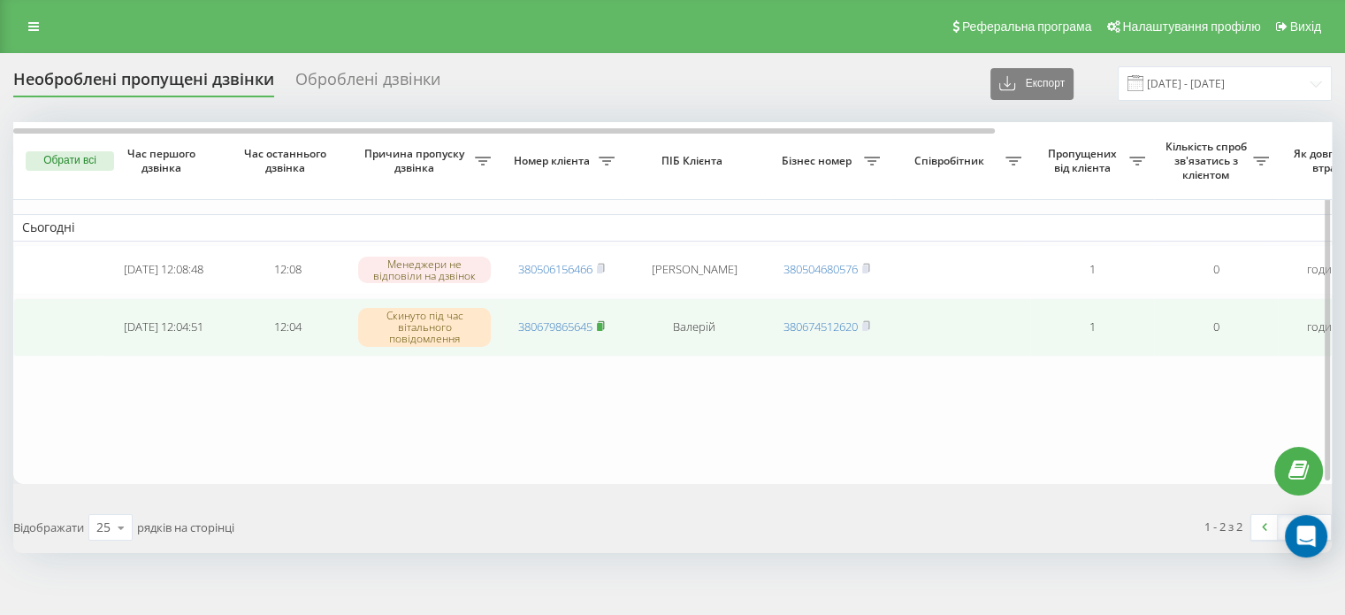
click at [602, 325] on rect at bounding box center [599, 327] width 5 height 8
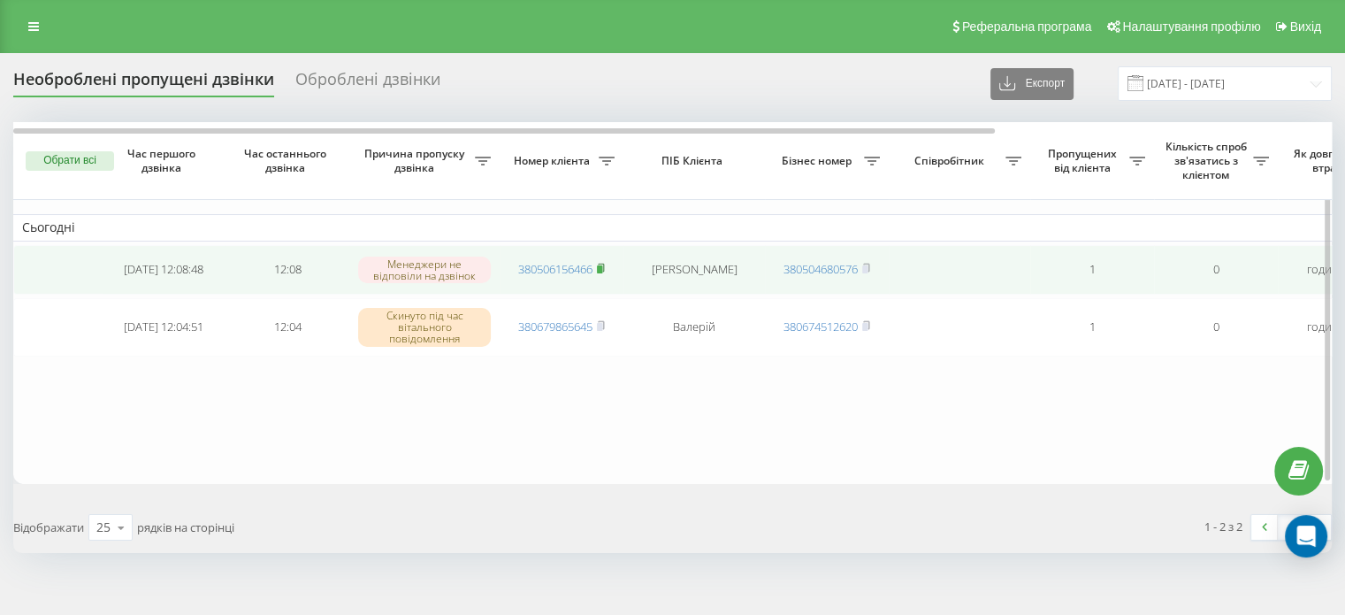
click at [604, 266] on icon at bounding box center [601, 268] width 6 height 8
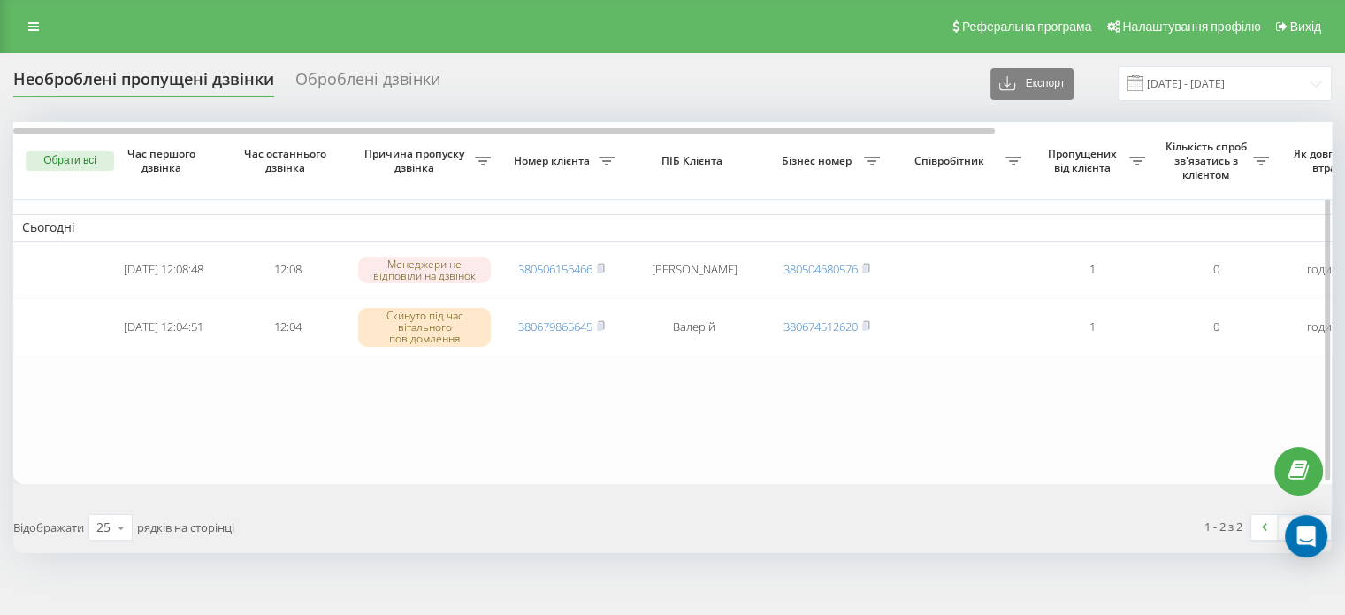
click at [78, 162] on button "Обрати всі" at bounding box center [70, 160] width 88 height 19
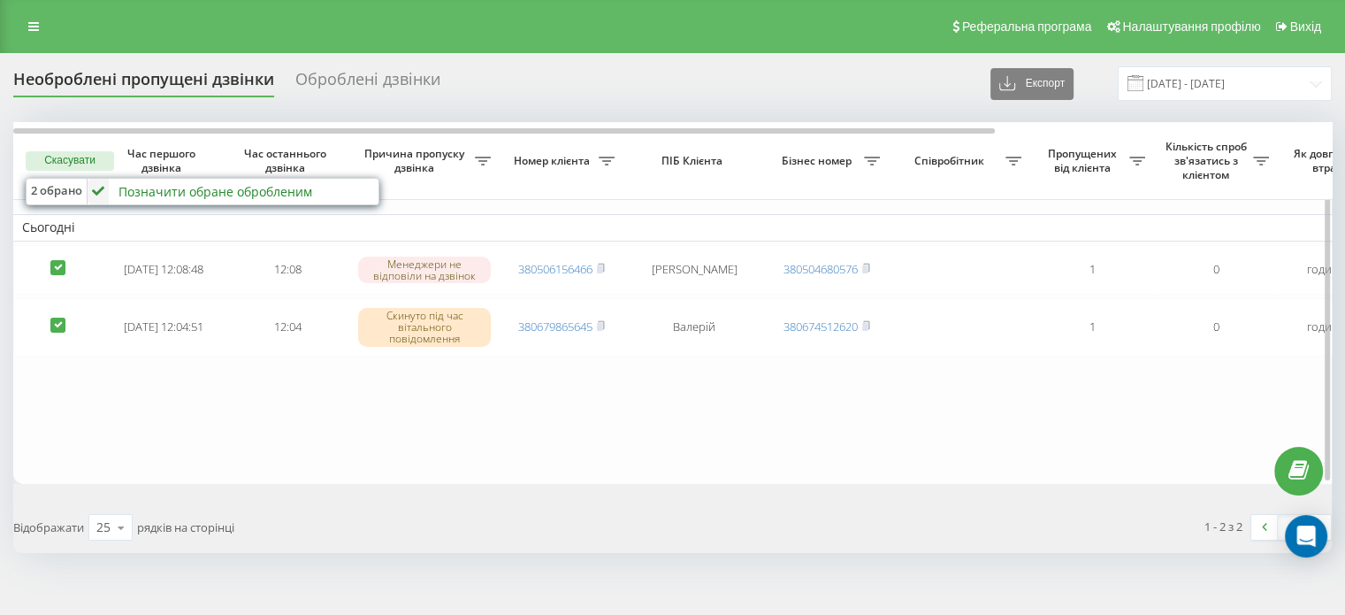
click at [158, 197] on div "Позначити обране обробленим" at bounding box center [215, 191] width 194 height 17
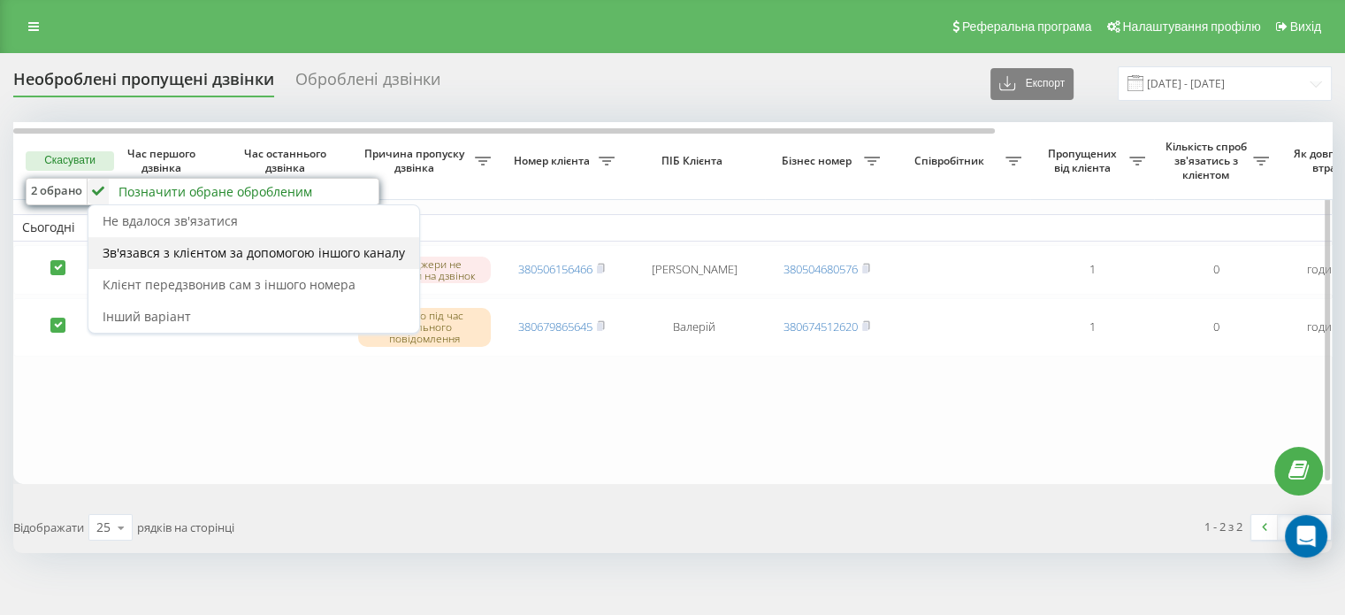
click at [172, 247] on span "Зв'язався з клієнтом за допомогою іншого каналу" at bounding box center [254, 252] width 302 height 17
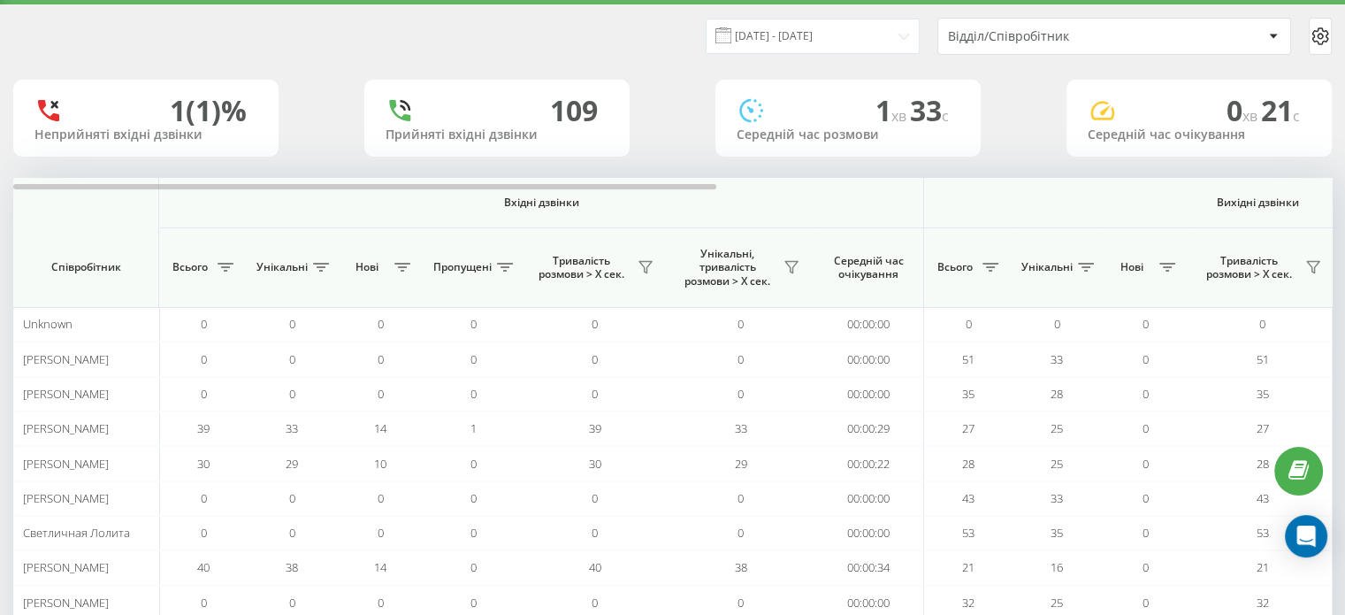
scroll to position [171, 0]
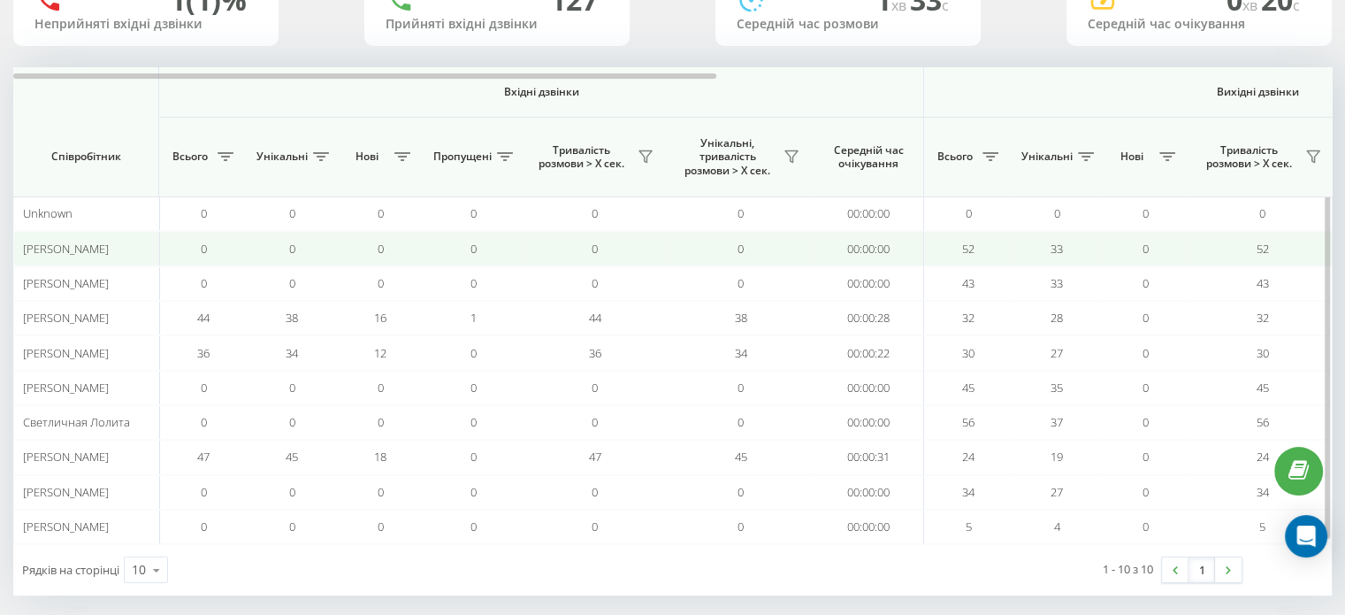
scroll to position [171, 0]
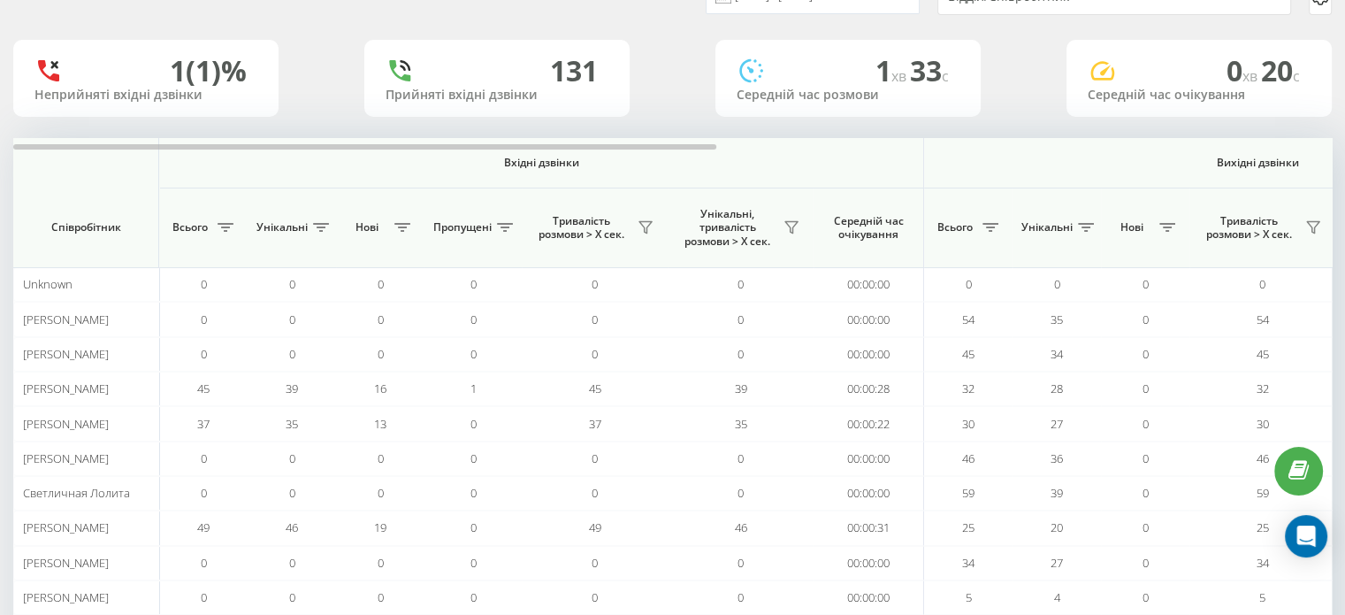
scroll to position [97, 0]
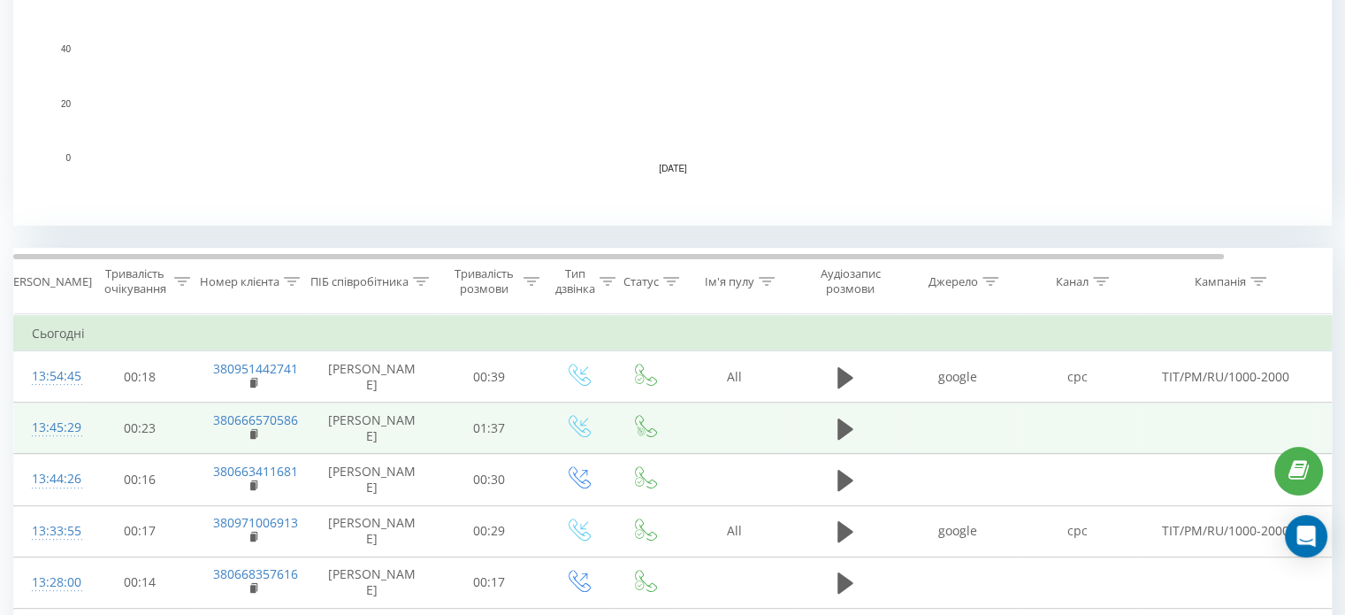
scroll to position [619, 0]
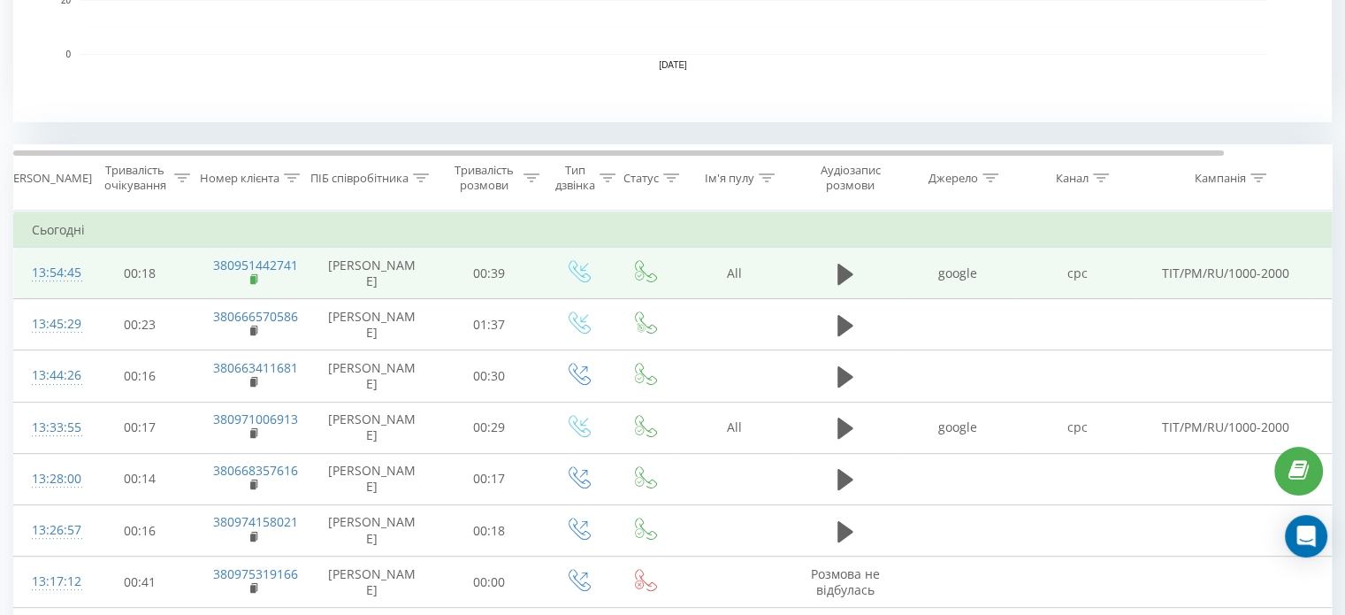
click at [253, 276] on rect at bounding box center [252, 280] width 5 height 8
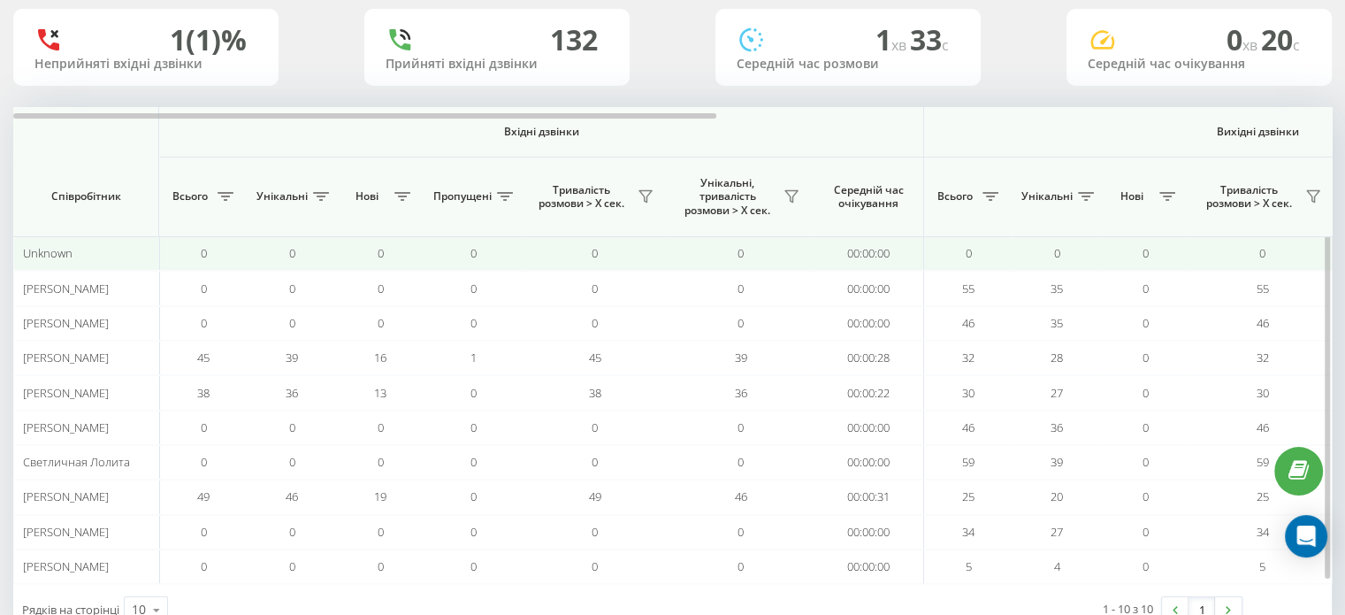
scroll to position [171, 0]
